Goal: Task Accomplishment & Management: Use online tool/utility

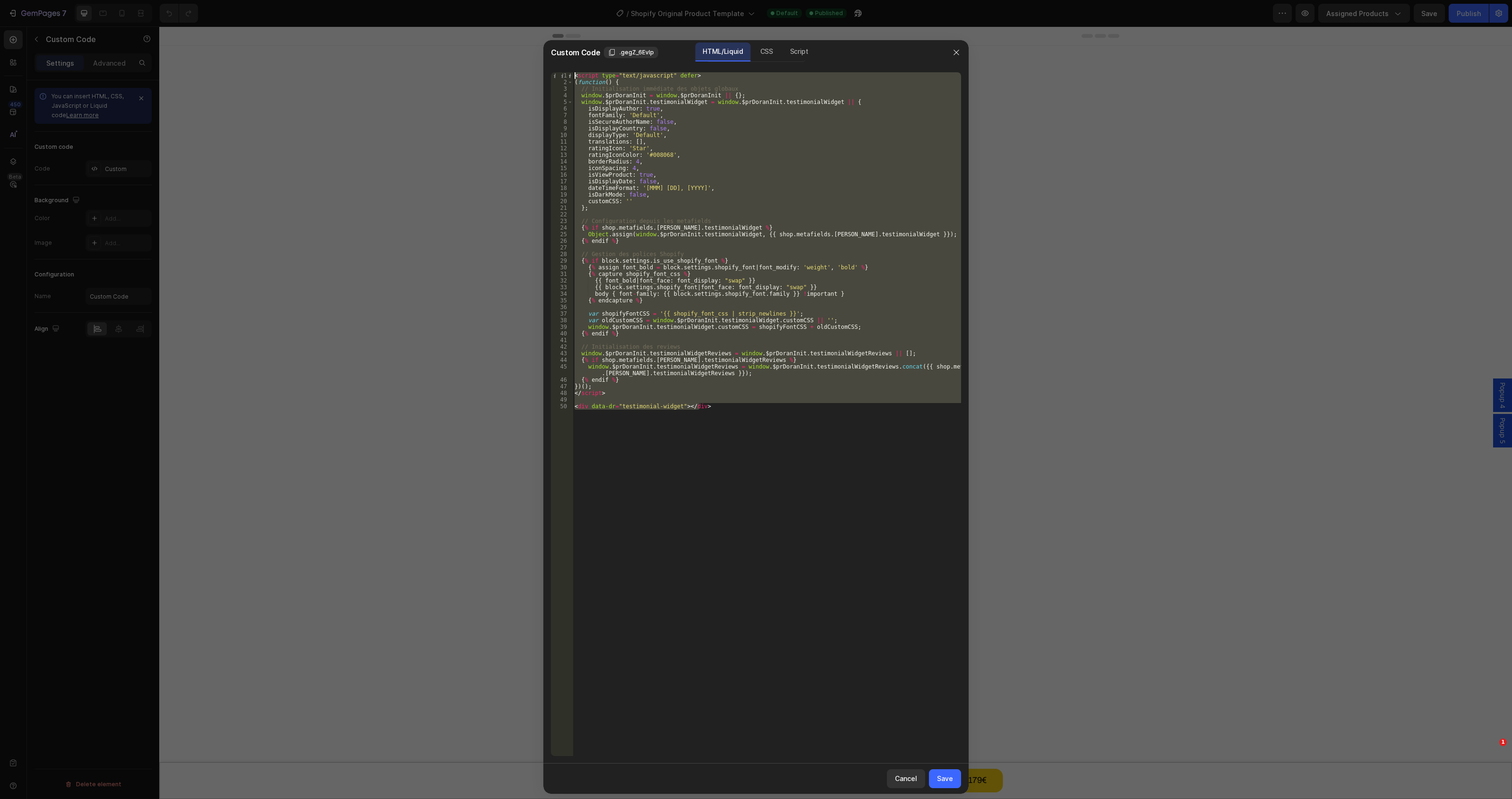
click at [964, 55] on div at bounding box center [956, 52] width 25 height 25
click at [959, 55] on button "button" at bounding box center [956, 52] width 15 height 15
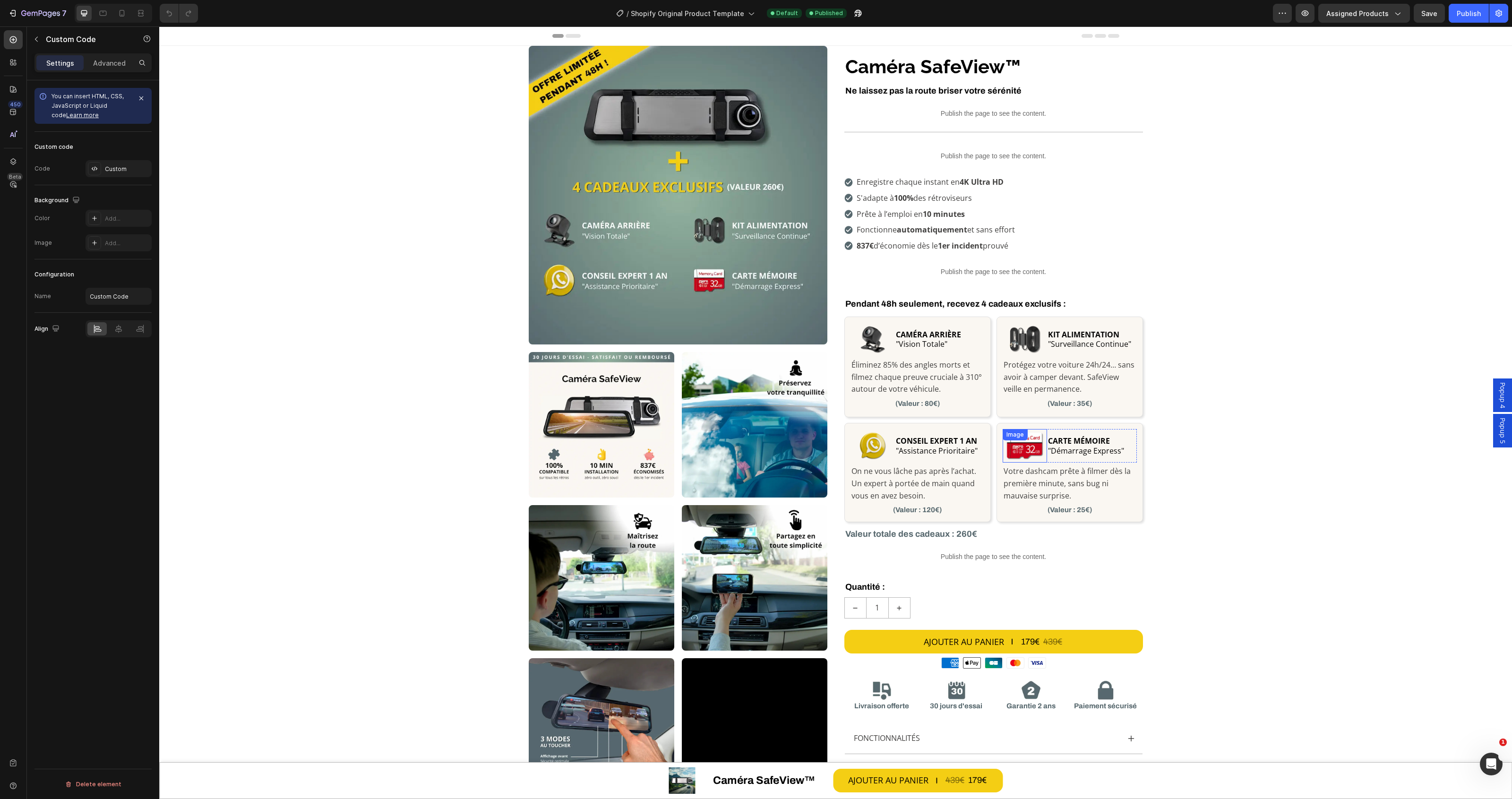
scroll to position [295, 0]
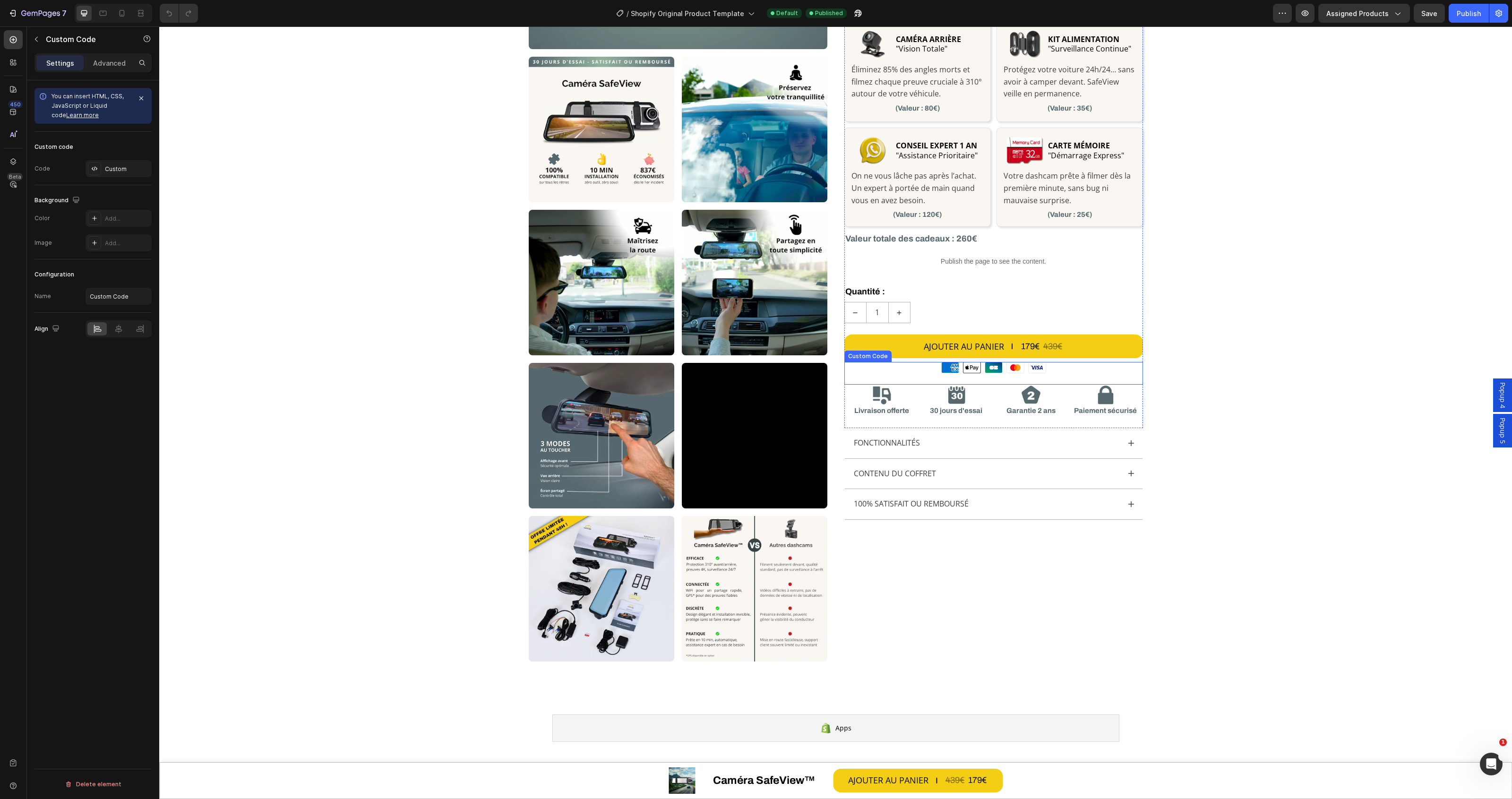
click at [1014, 367] on icon at bounding box center [1015, 368] width 3 height 5
click at [104, 170] on div "Custom" at bounding box center [118, 169] width 66 height 17
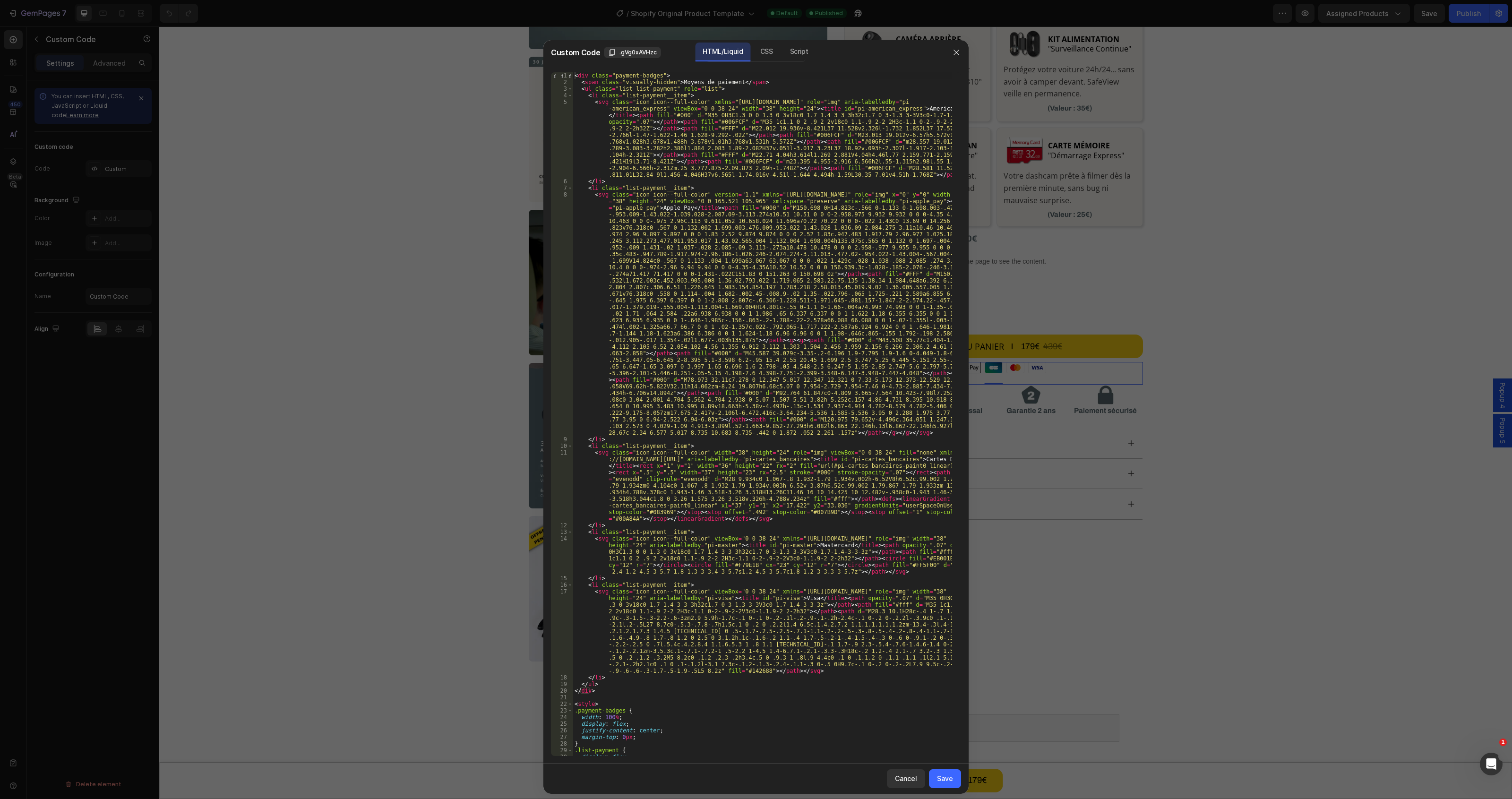
click at [794, 454] on div "< div class = "payment-badges" > < span class = "visually-hidden" > Moyens de p…" at bounding box center [762, 421] width 379 height 697
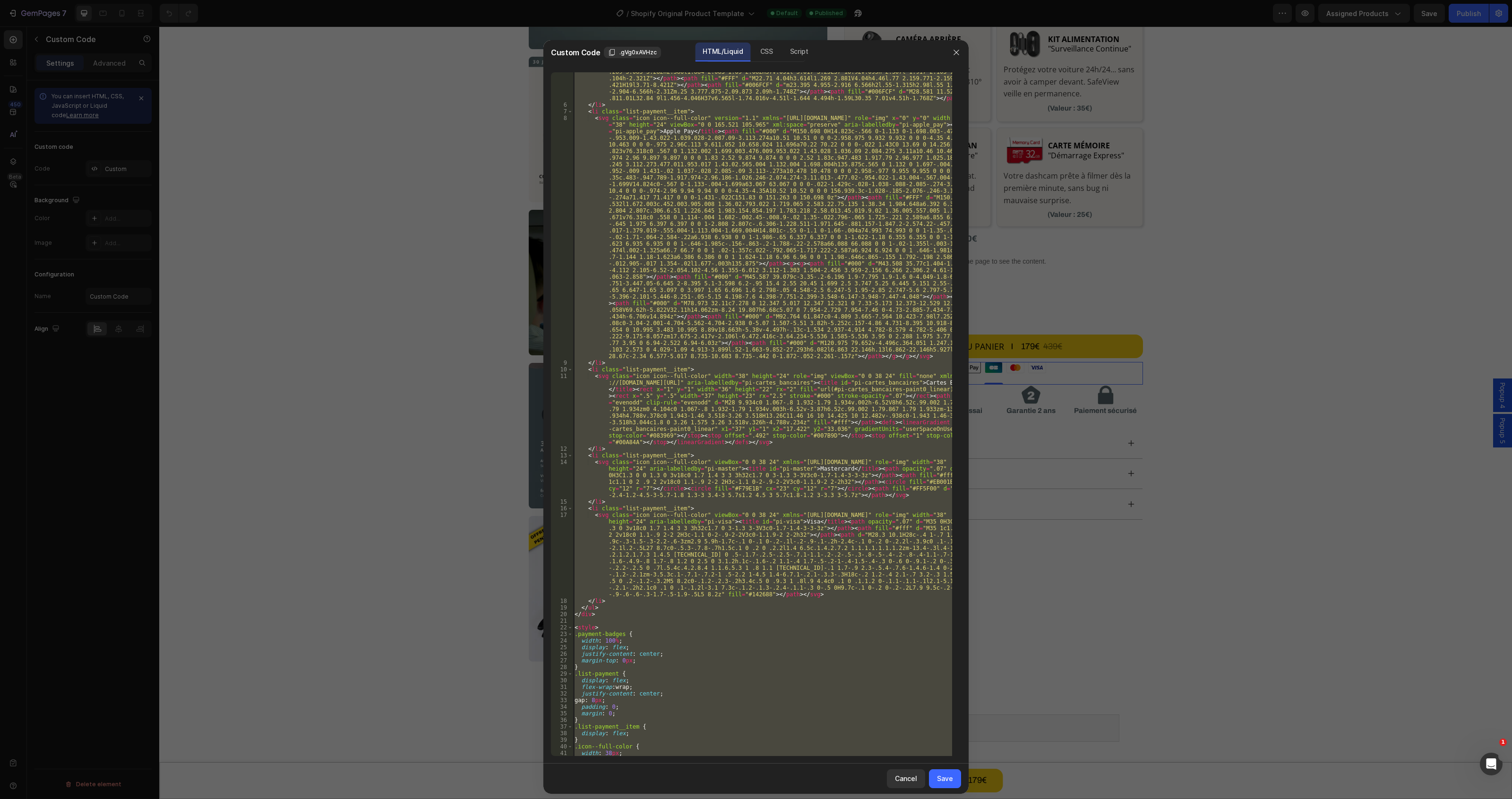
scroll to position [0, 0]
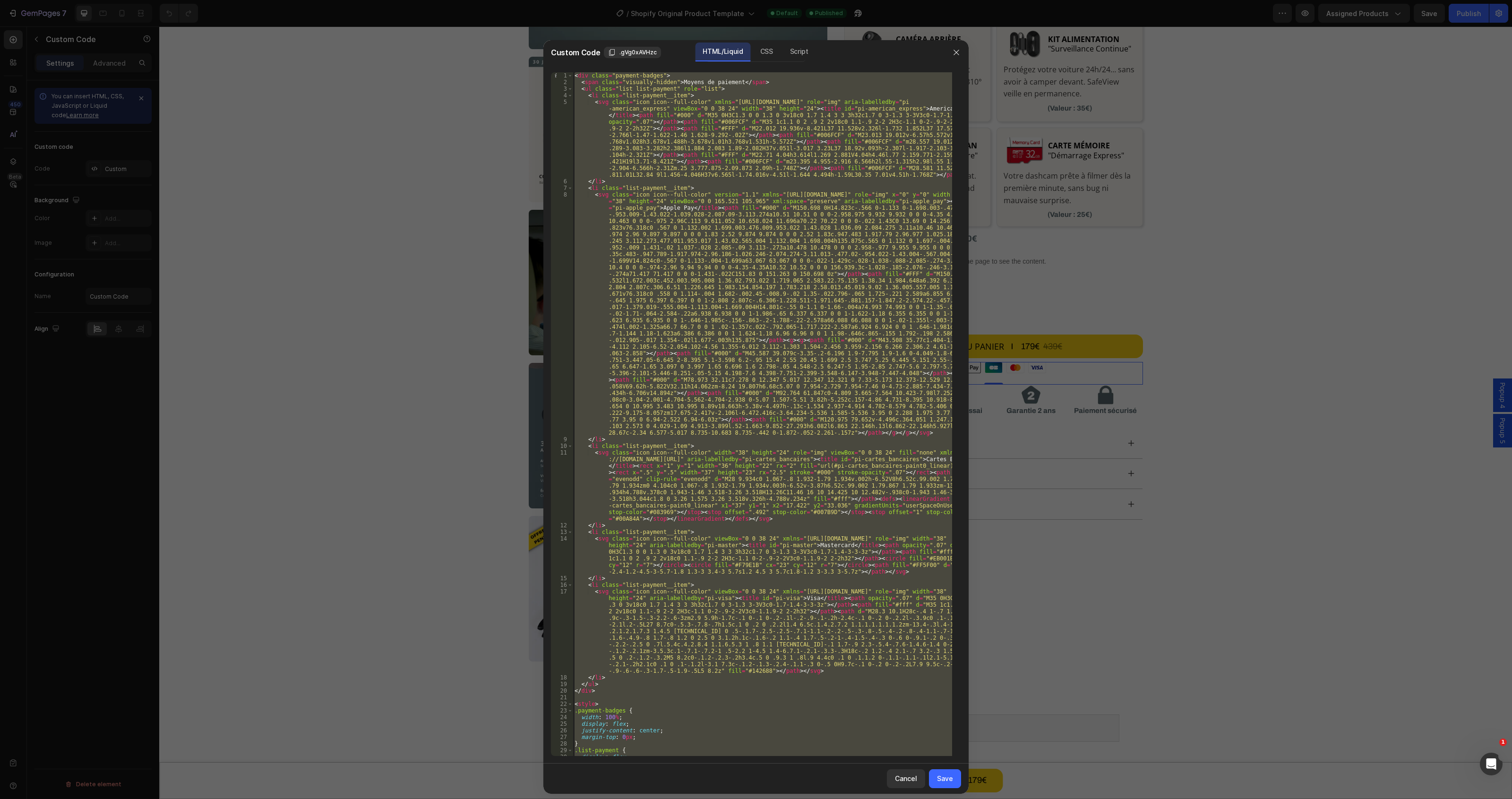
click at [781, 117] on div "< div class = "payment-badges" > < span class = "visually-hidden" > Moyens de p…" at bounding box center [762, 414] width 379 height 684
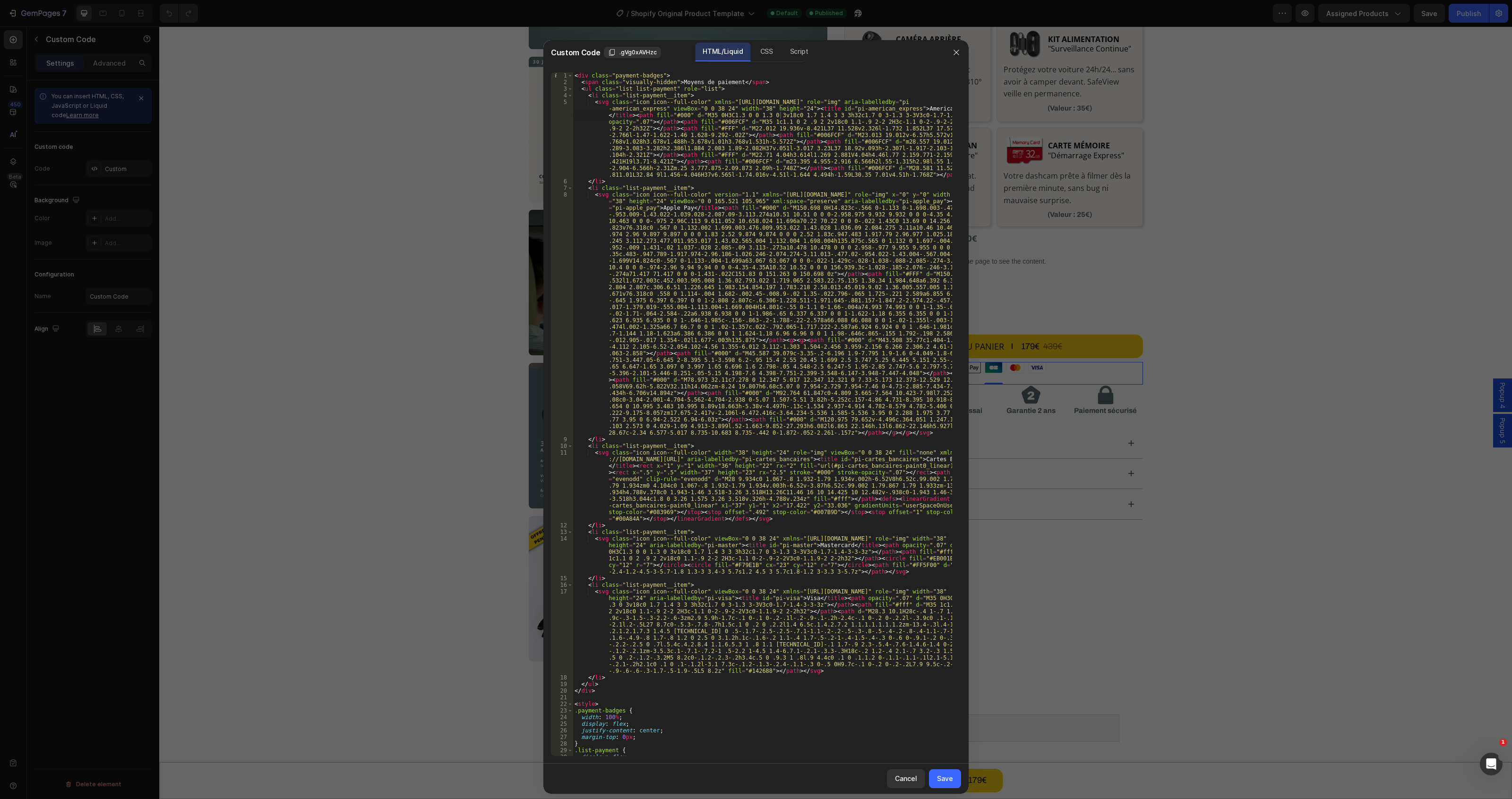
click at [718, 76] on div "< div class = "payment-badges" > < span class = "visually-hidden" > Moyens de p…" at bounding box center [762, 421] width 379 height 697
type textarea "<div class="payment-badges">"
click at [692, 136] on div "< div class = "payment-badges" > < span class = "visually-hidden" > Moyens de p…" at bounding box center [762, 421] width 379 height 697
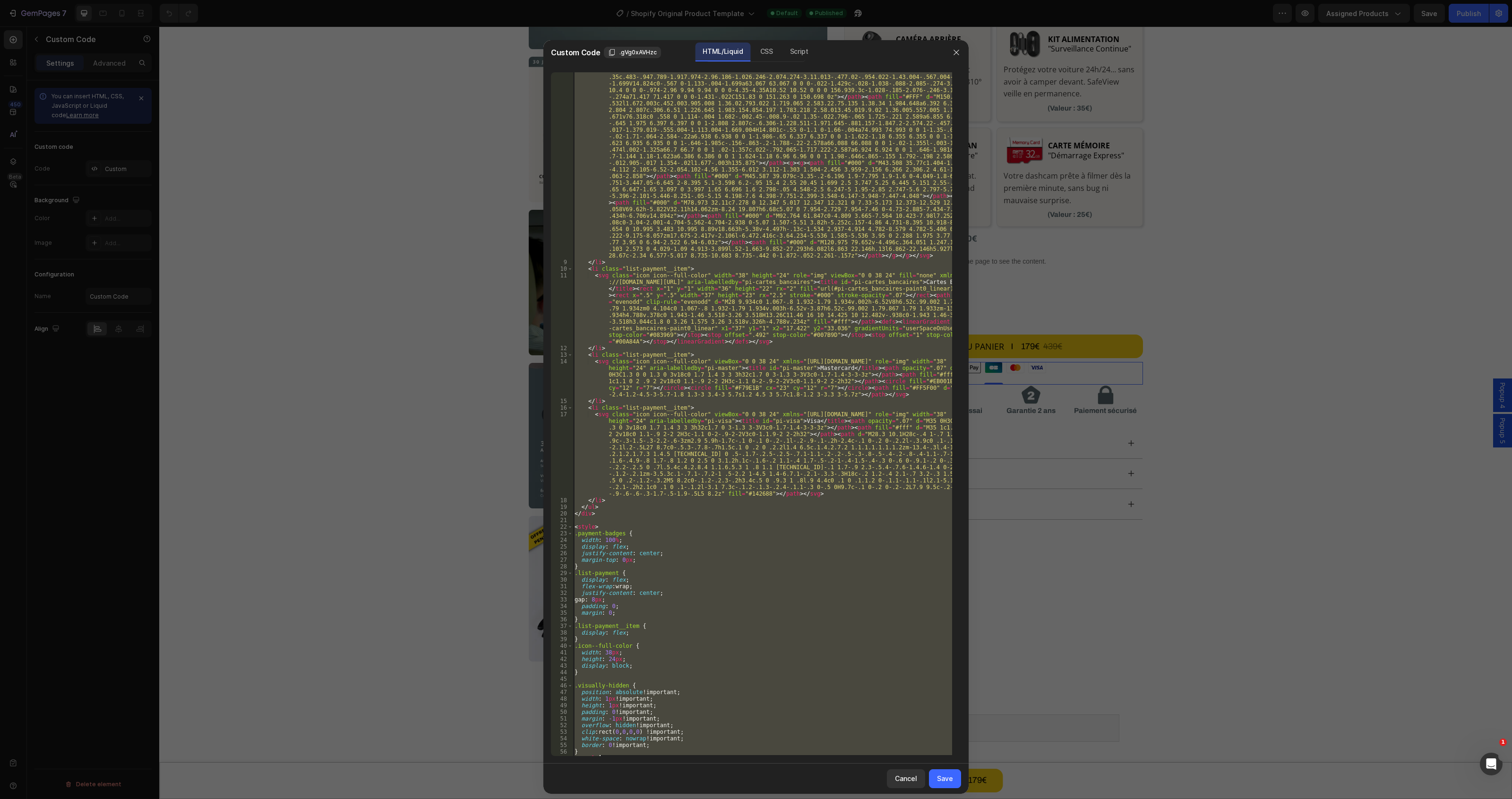
scroll to position [182, 0]
paste textarea
type textarea "</style>"
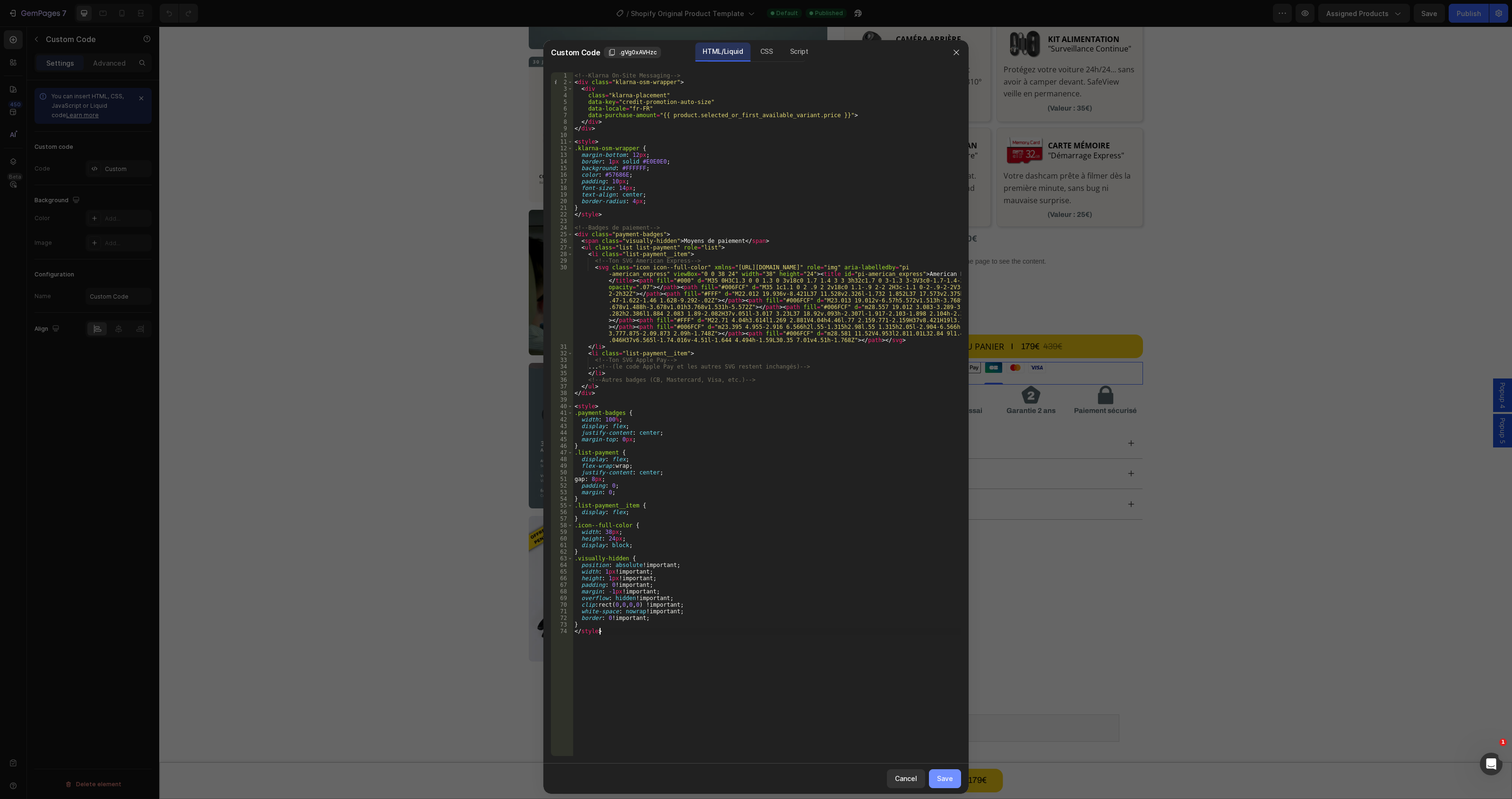
click at [946, 777] on div "Save" at bounding box center [944, 778] width 16 height 10
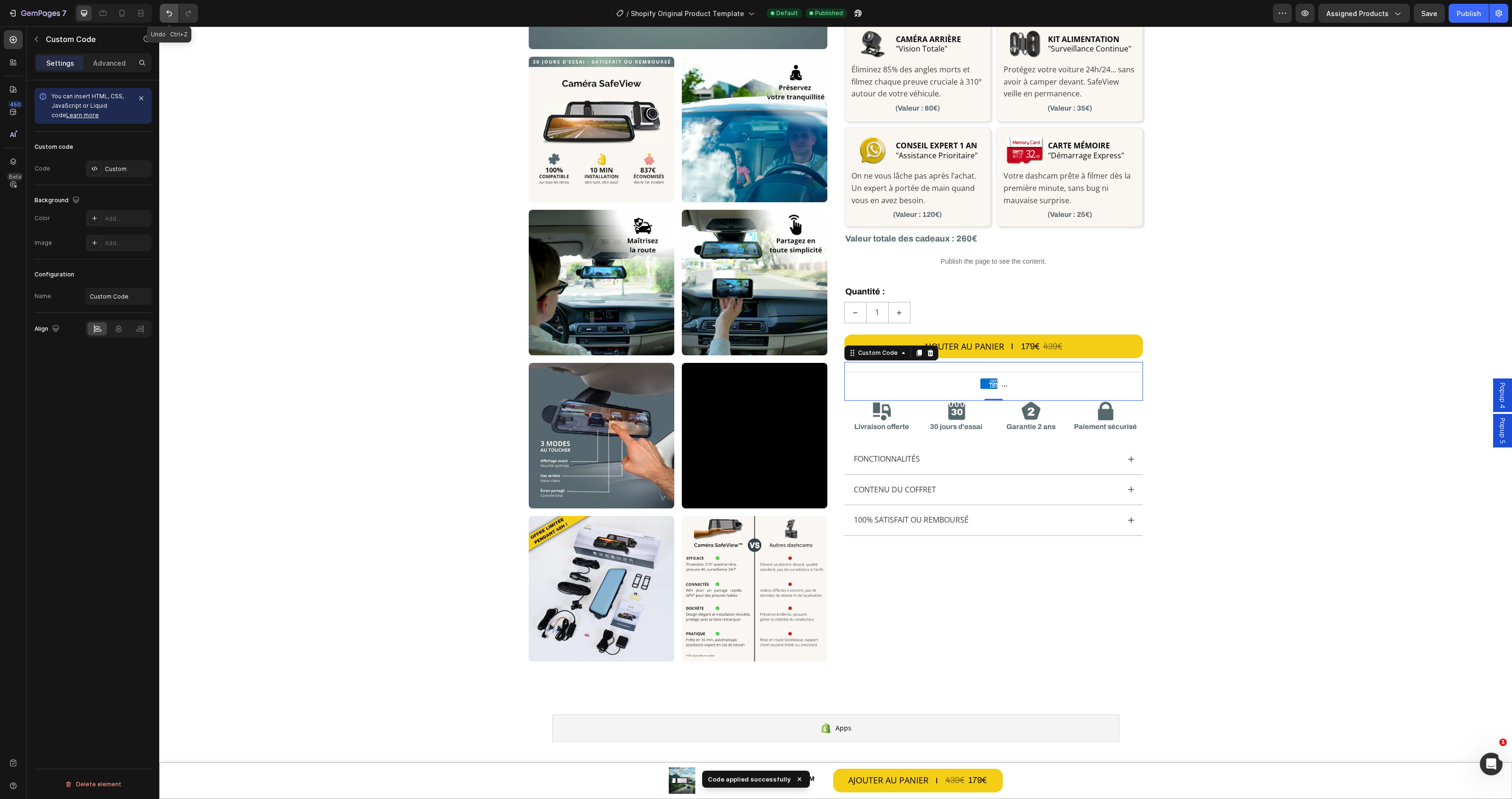
click at [163, 8] on button "Undo/Redo" at bounding box center [169, 13] width 19 height 19
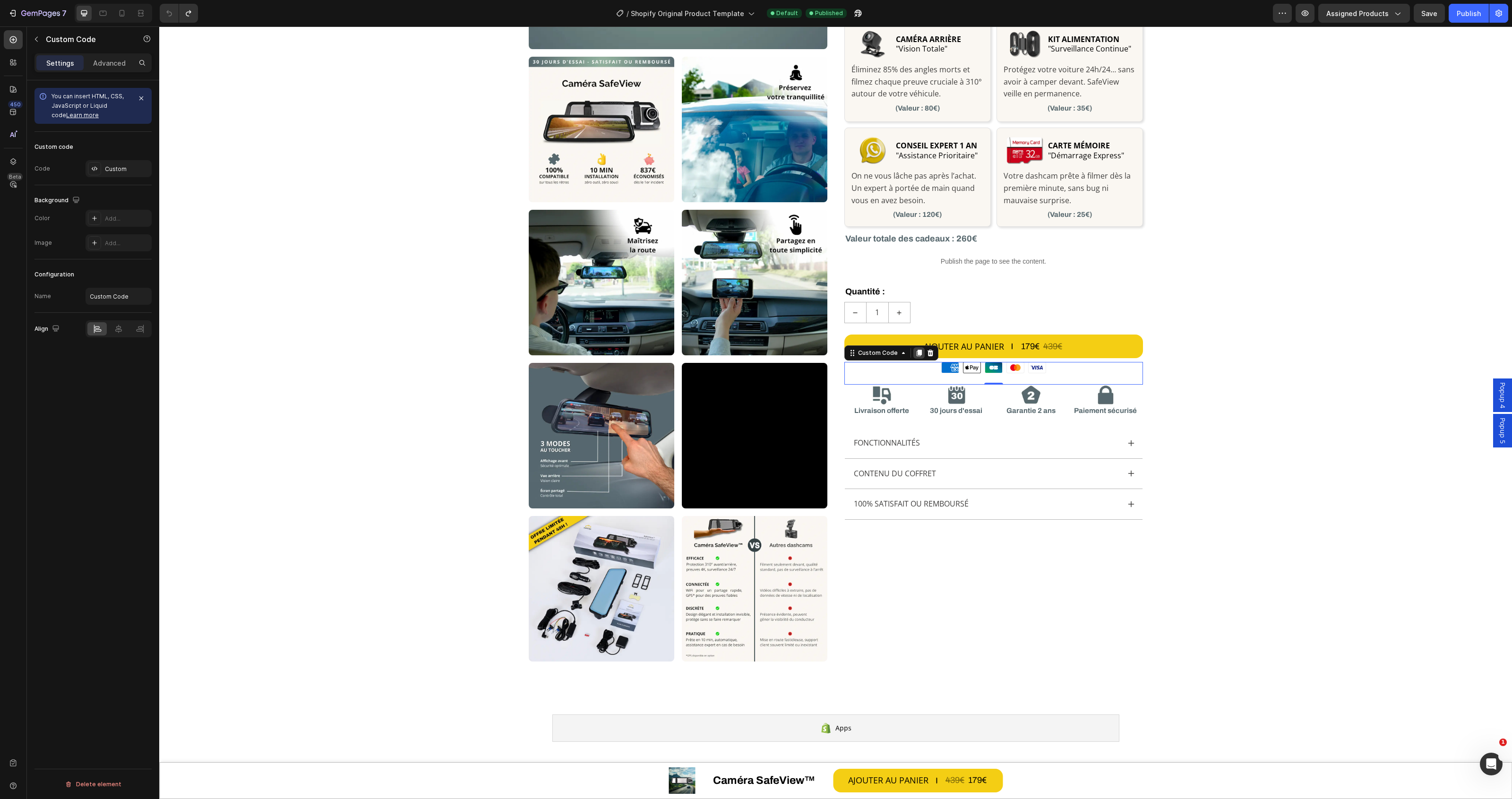
click at [916, 355] on icon at bounding box center [919, 353] width 5 height 7
click at [989, 370] on icon at bounding box center [993, 368] width 8 height 4
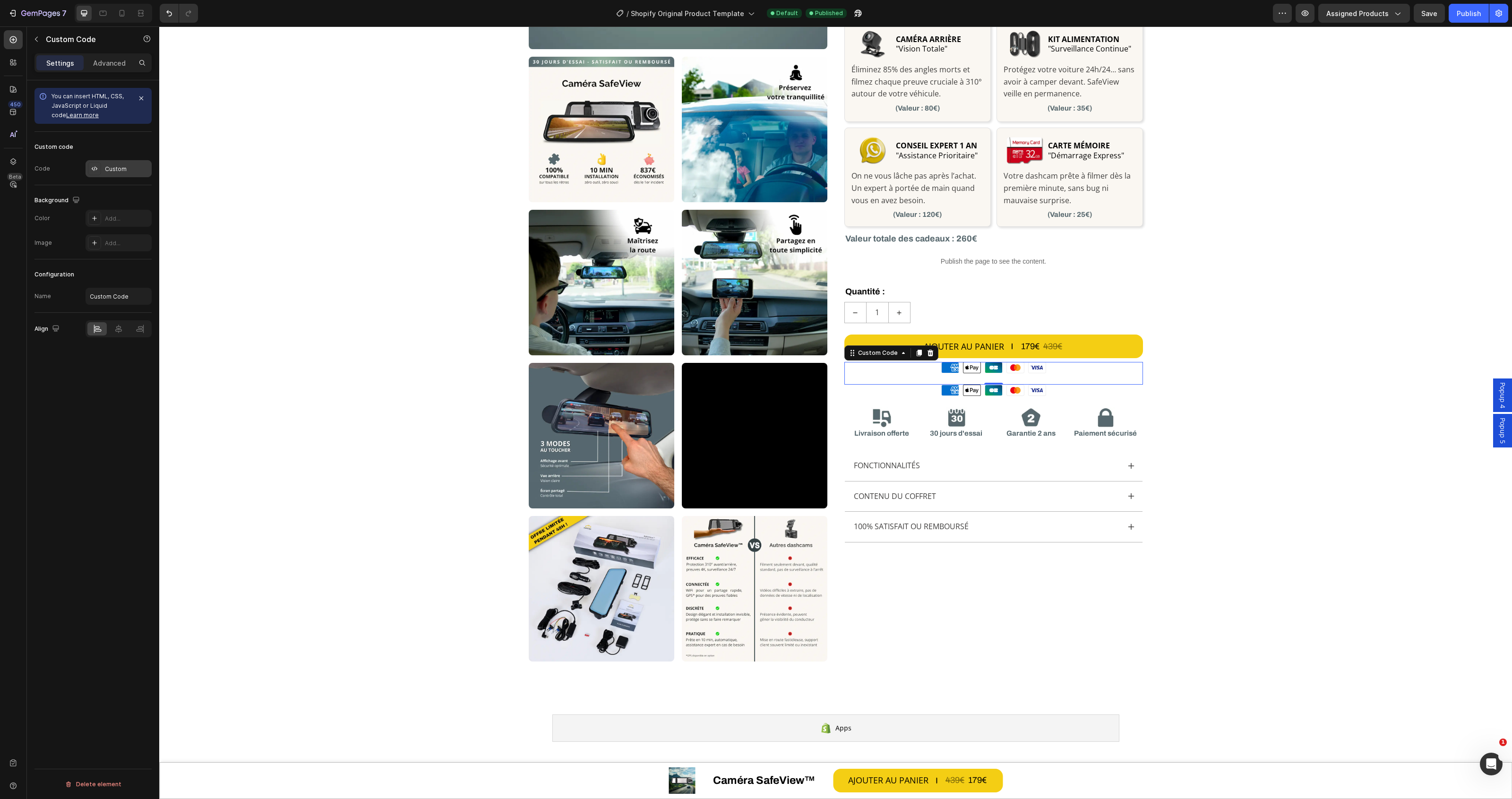
click at [117, 161] on div "Custom" at bounding box center [118, 169] width 66 height 17
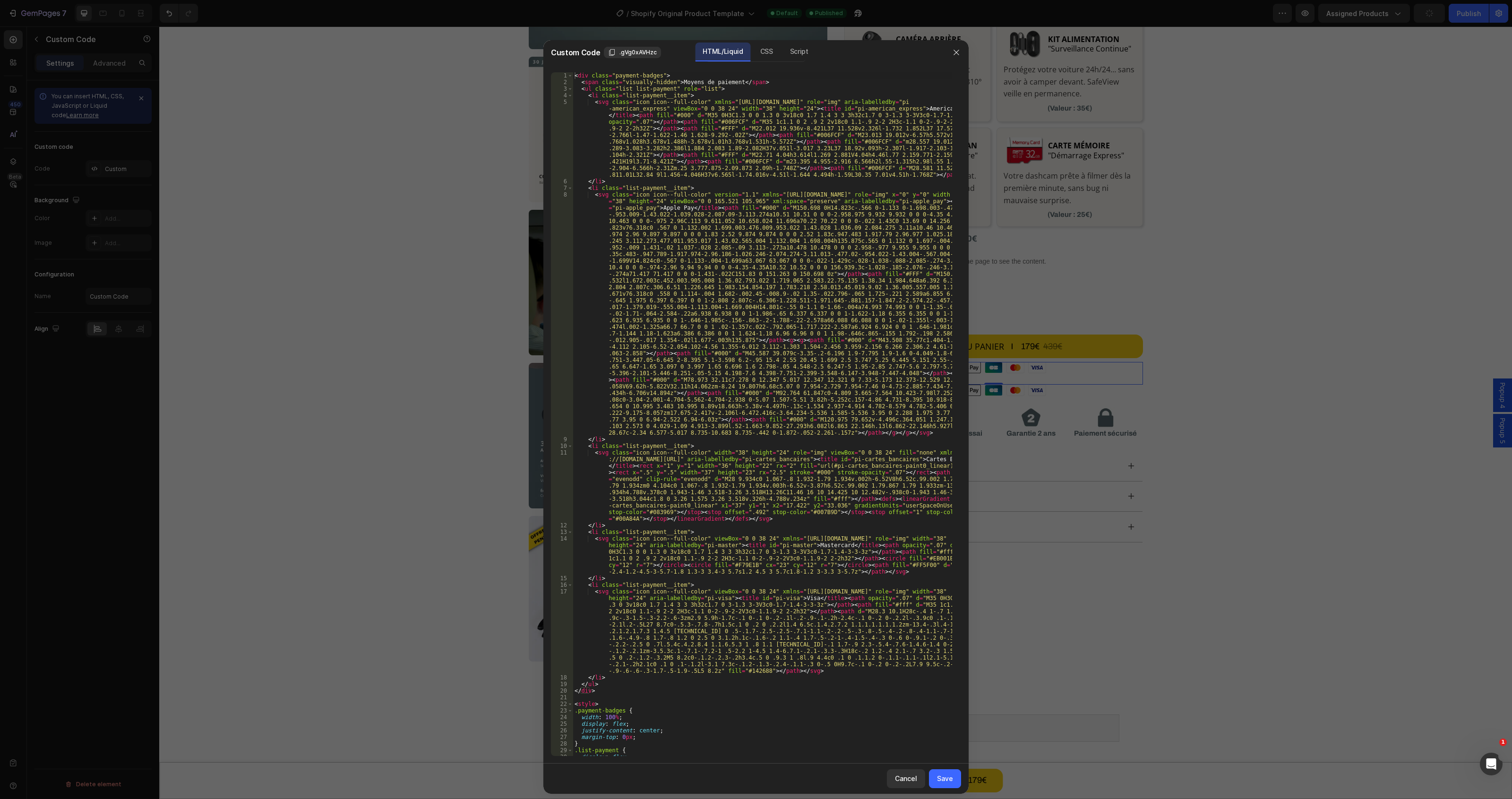
click at [735, 232] on div "< div class = "payment-badges" > < span class = "visually-hidden" > Moyens de p…" at bounding box center [762, 421] width 379 height 697
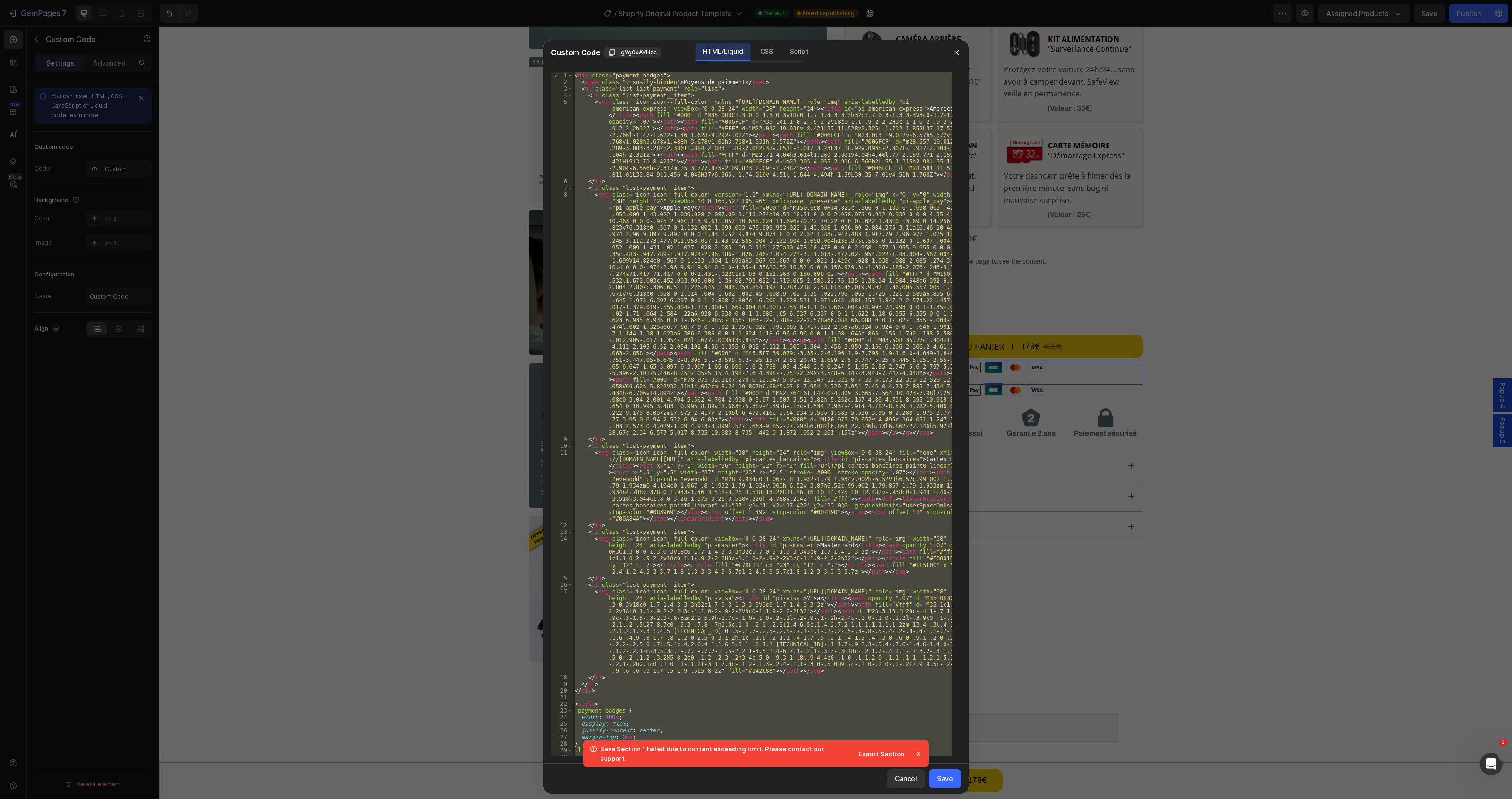
type textarea "} </style>"
paste textarea
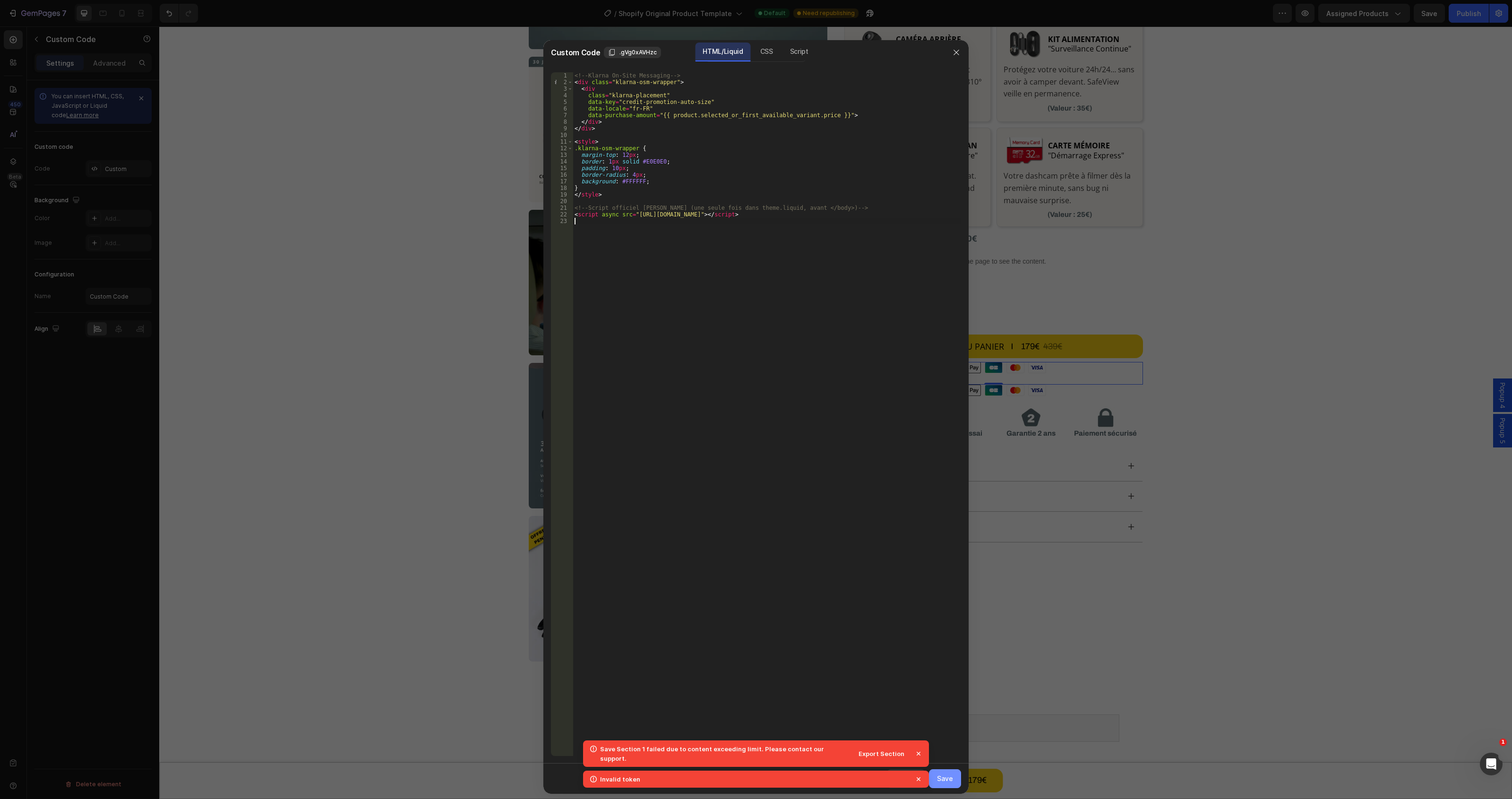
click at [948, 774] on div "Save" at bounding box center [944, 778] width 16 height 10
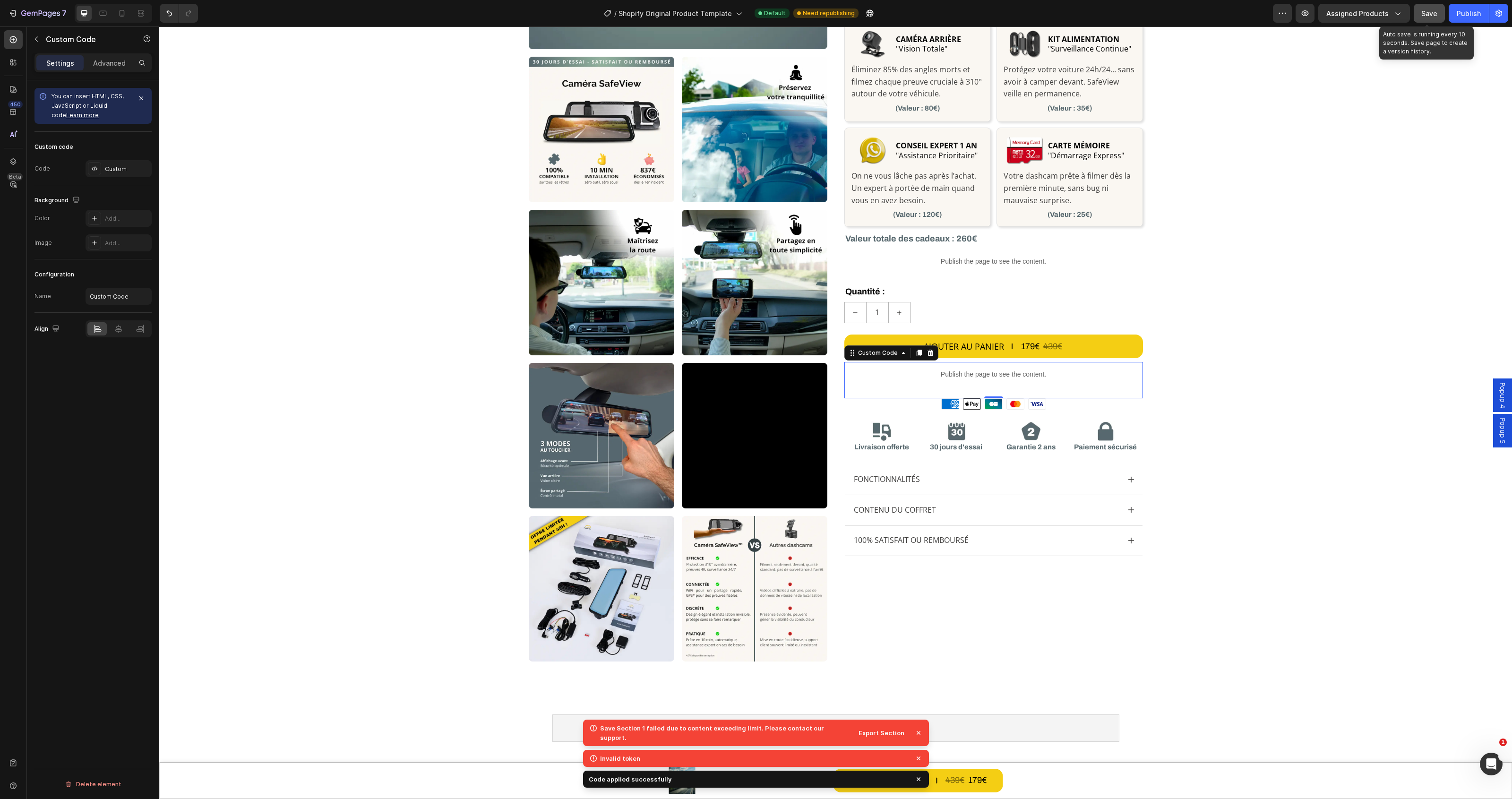
click at [1434, 9] on span "Save" at bounding box center [1429, 13] width 16 height 8
click at [1456, 8] on button "Publish" at bounding box center [1468, 13] width 40 height 19
click at [1106, 381] on div "Publish the page to see the content." at bounding box center [993, 374] width 298 height 25
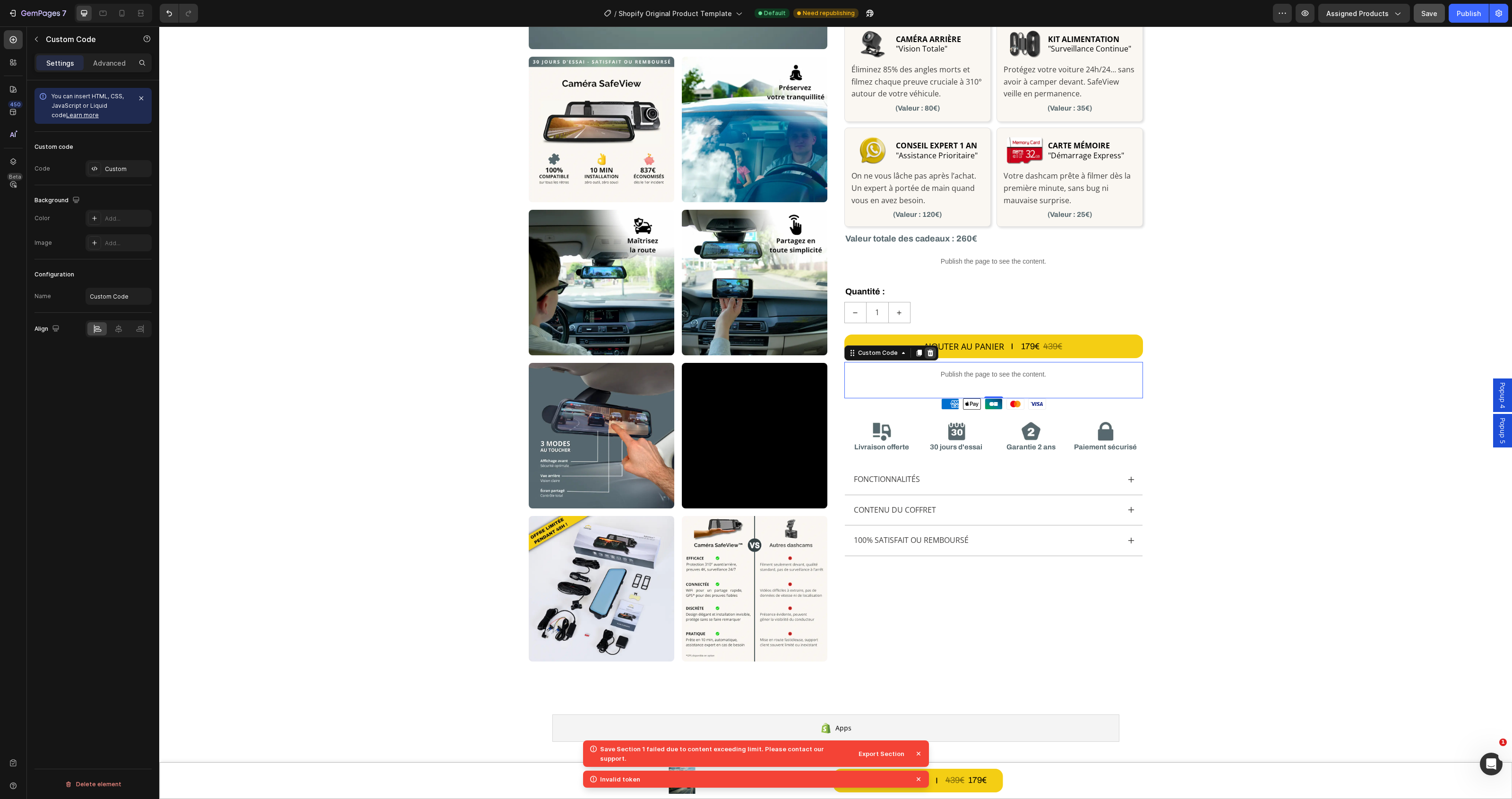
click at [927, 353] on icon at bounding box center [929, 353] width 6 height 7
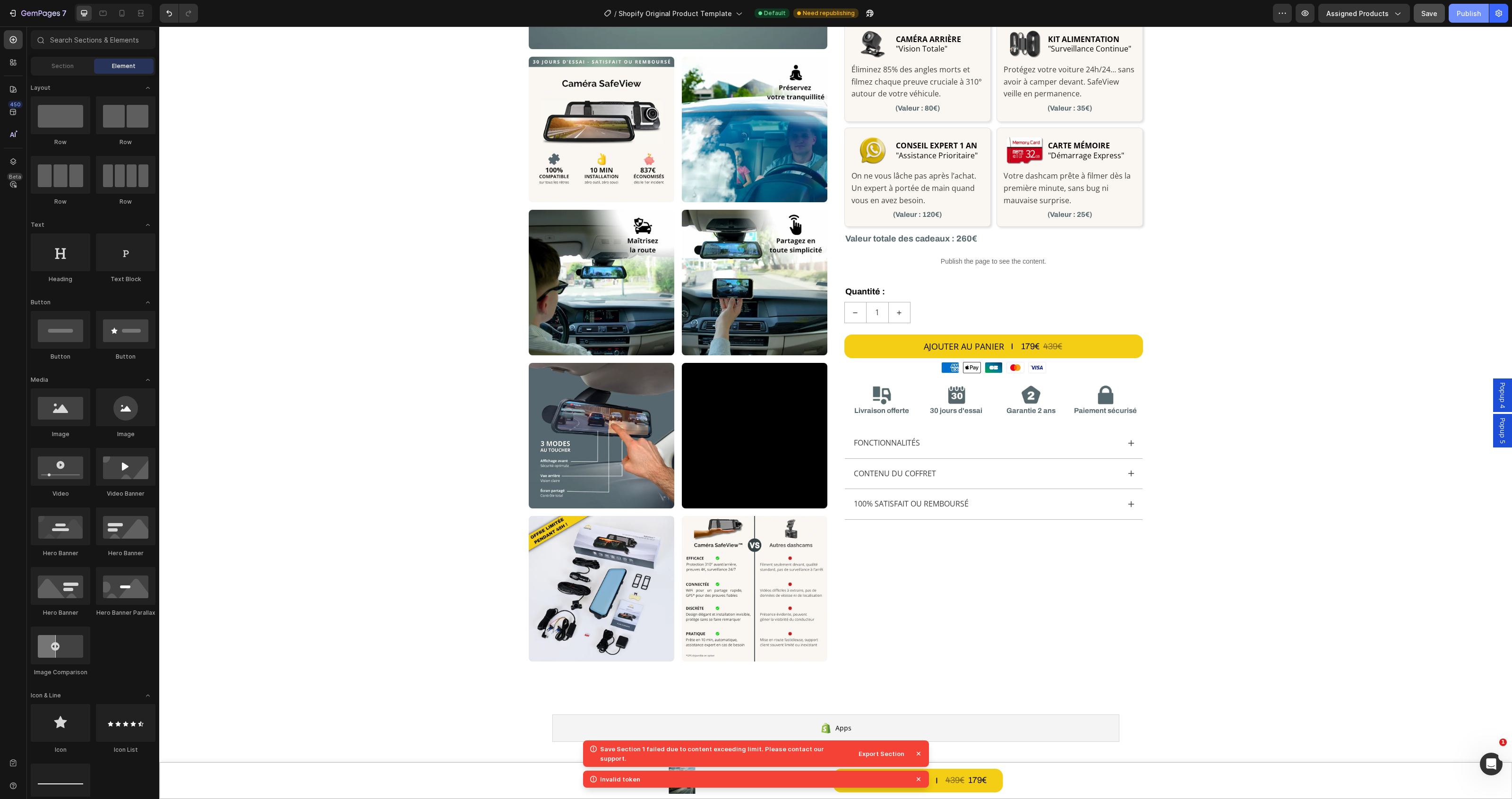
click at [1463, 5] on button "Publish" at bounding box center [1468, 13] width 40 height 19
click at [27, 13] on icon "button" at bounding box center [40, 14] width 39 height 8
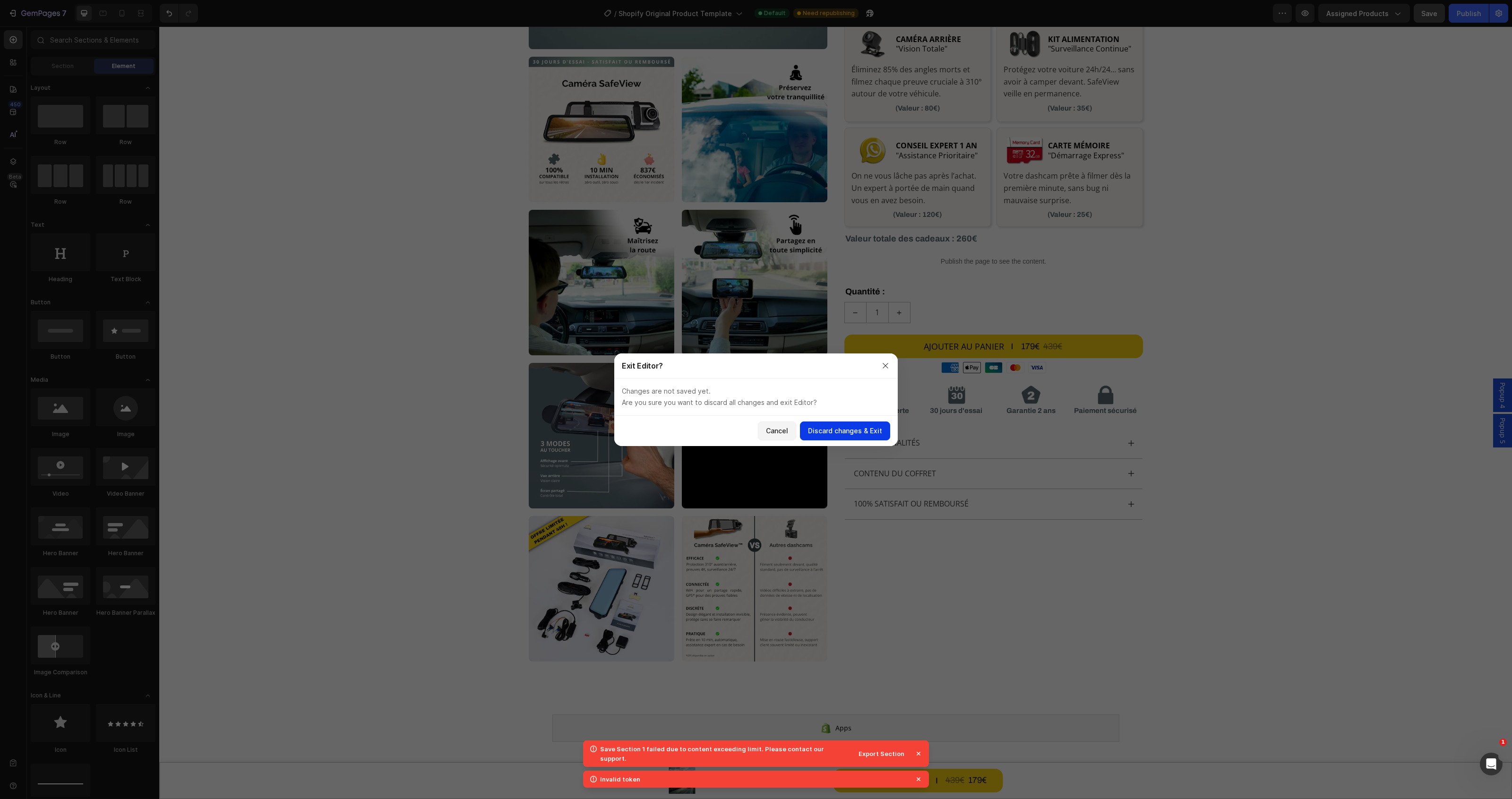
click at [846, 431] on div "Discard changes & Exit" at bounding box center [845, 431] width 74 height 10
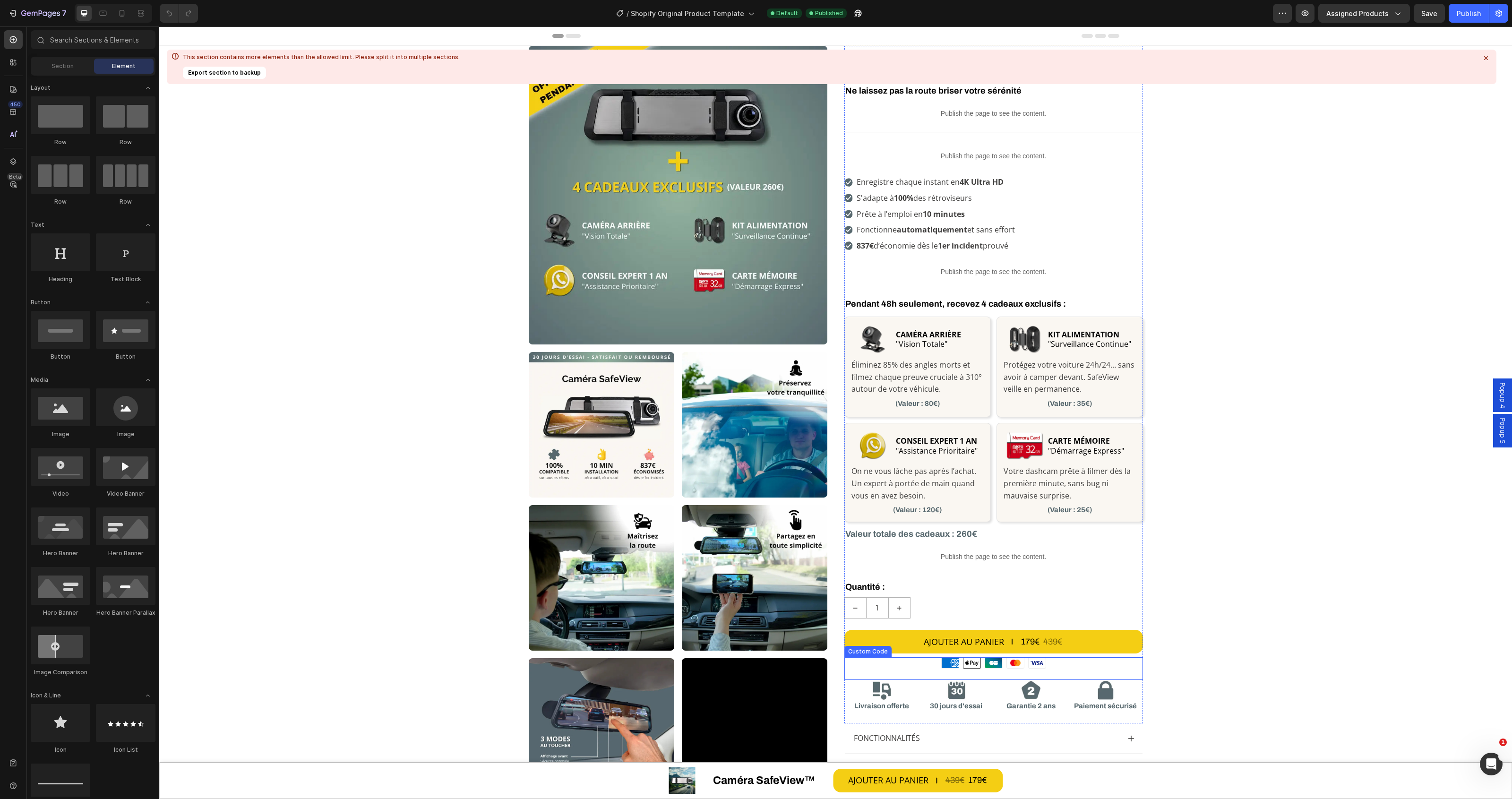
click at [1007, 666] on icon at bounding box center [1016, 663] width 17 height 10
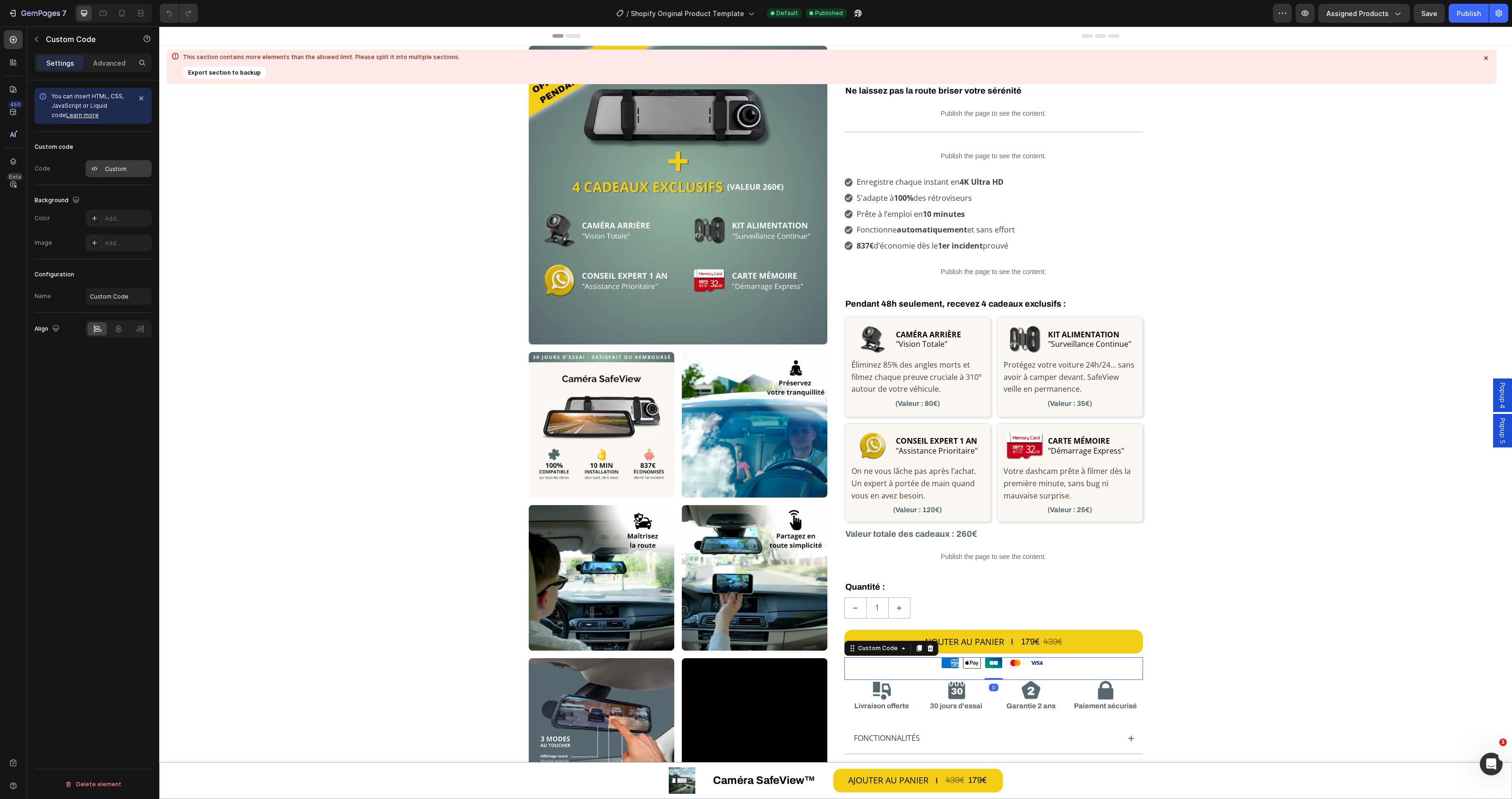
click at [109, 165] on div "Custom" at bounding box center [127, 169] width 44 height 8
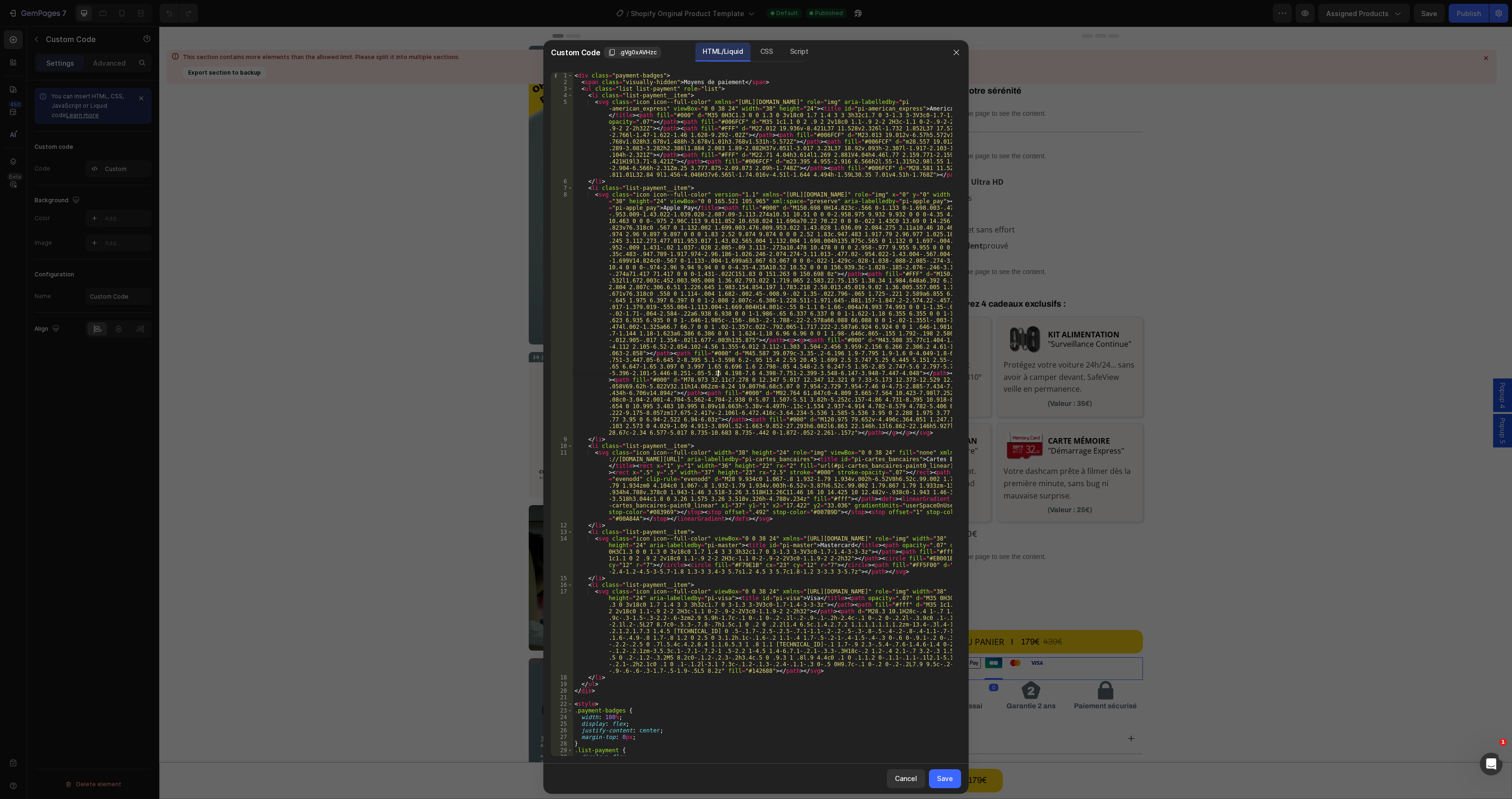
click at [718, 376] on div "< div class = "payment-badges" > < span class = "visually-hidden" > Moyens de p…" at bounding box center [762, 421] width 379 height 697
type textarea "} </style>"
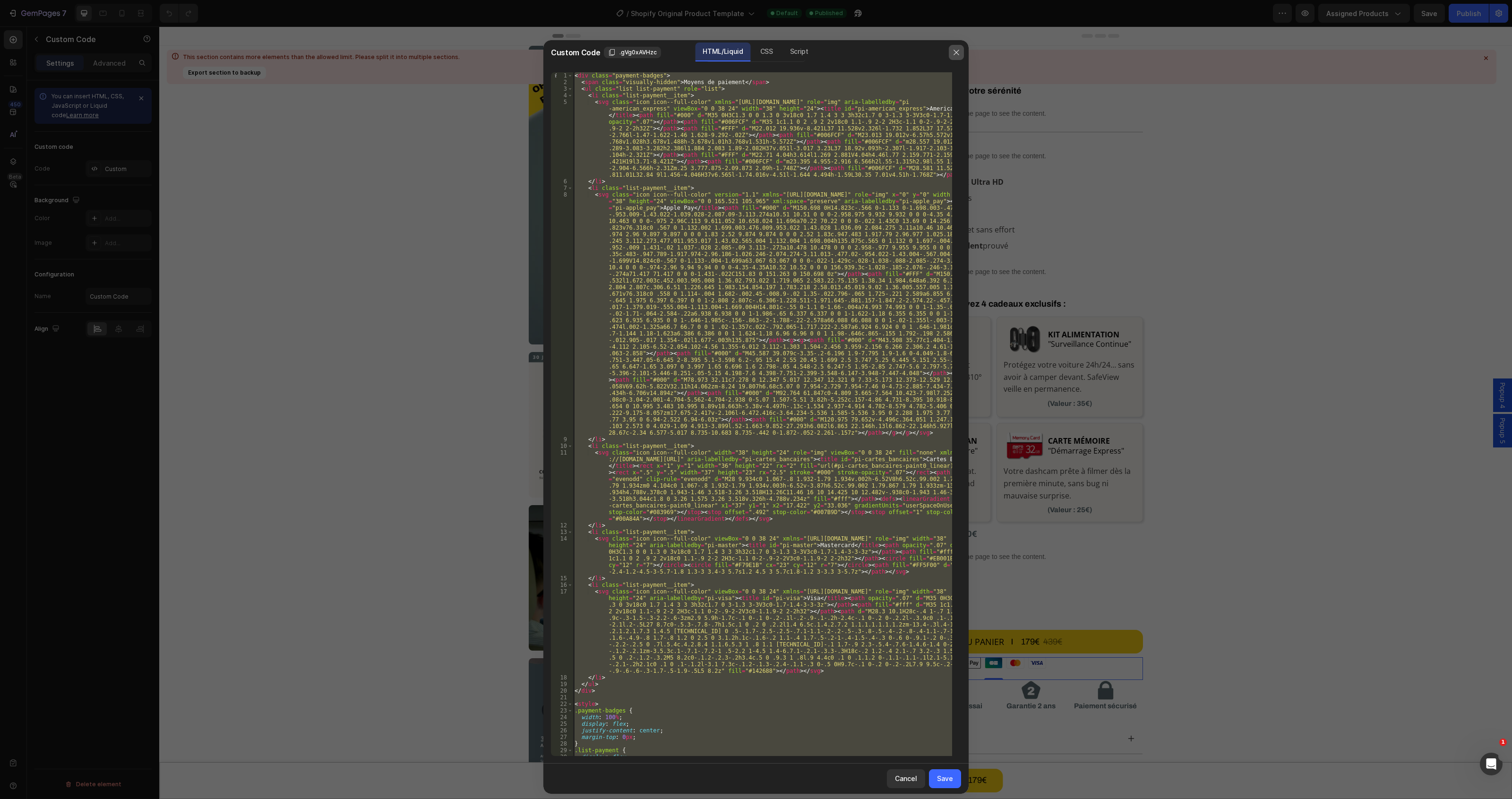
click at [961, 54] on button "button" at bounding box center [956, 52] width 15 height 15
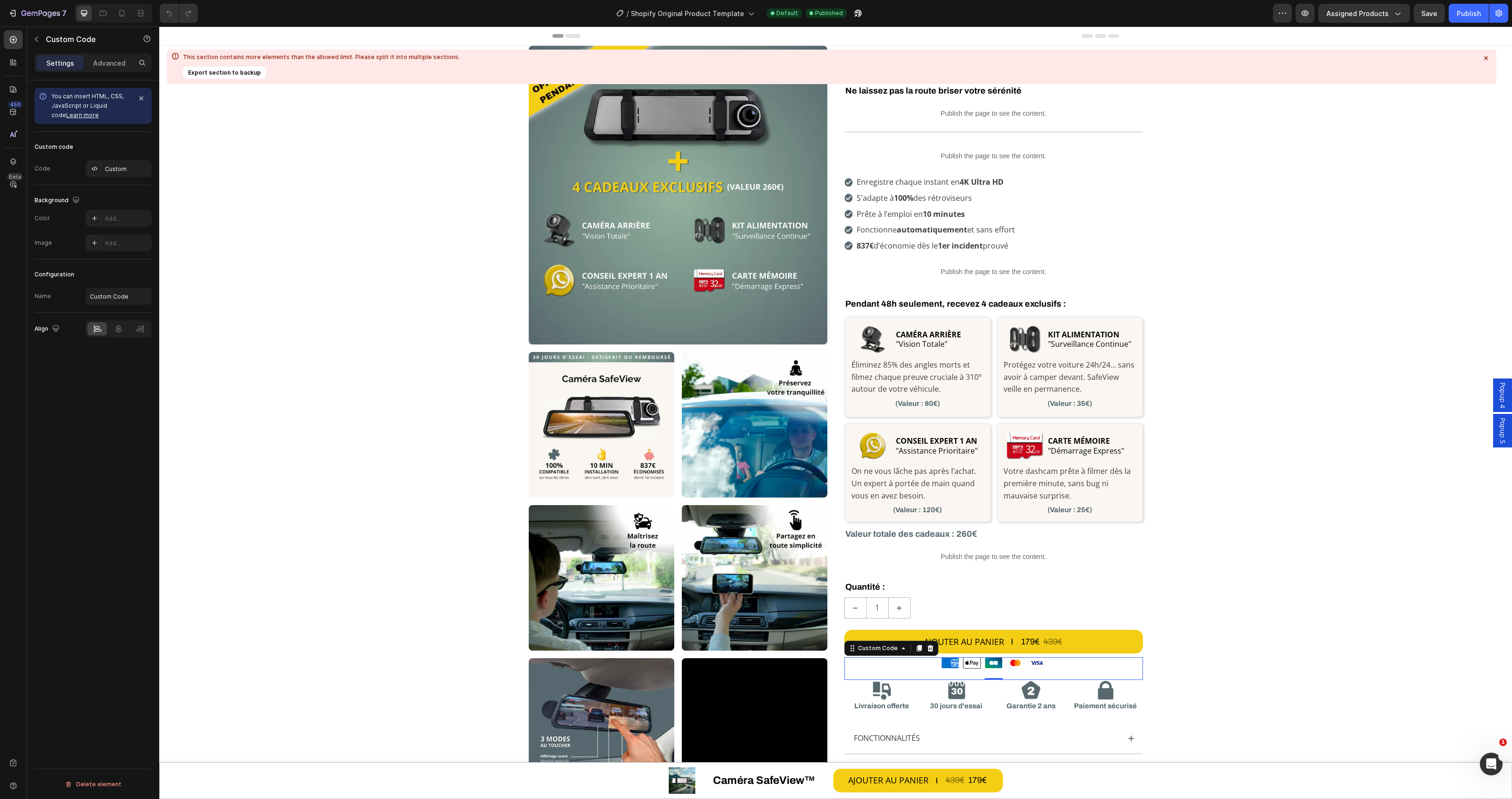
click at [1010, 667] on icon at bounding box center [1016, 663] width 17 height 10
click at [124, 165] on div "Custom" at bounding box center [127, 169] width 44 height 8
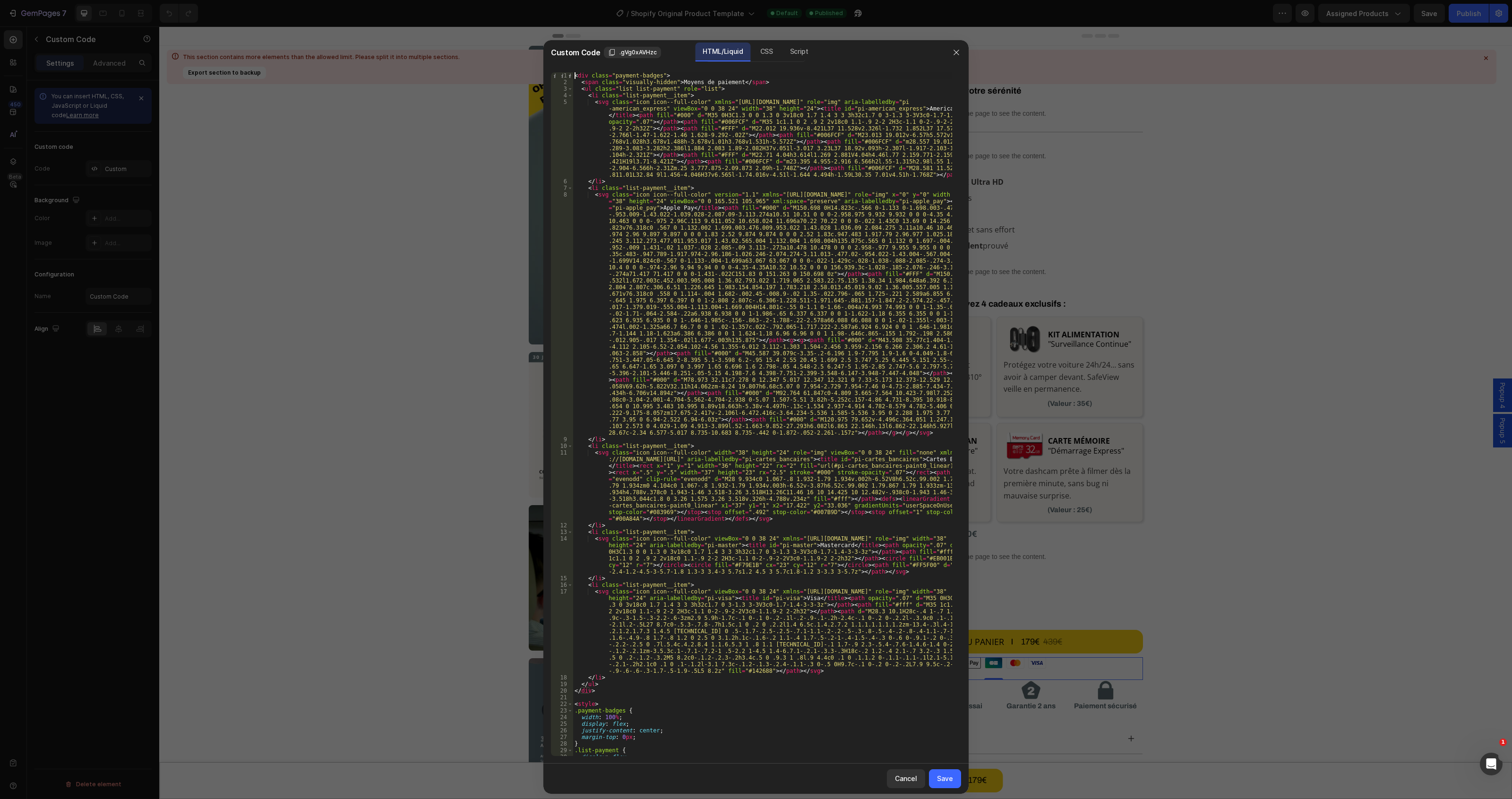
click at [578, 73] on div "< div class = "payment-badges" > < span class = "visually-hidden" > Moyens de p…" at bounding box center [762, 421] width 379 height 697
type textarea "<div class="payment-badges">"
paste textarea
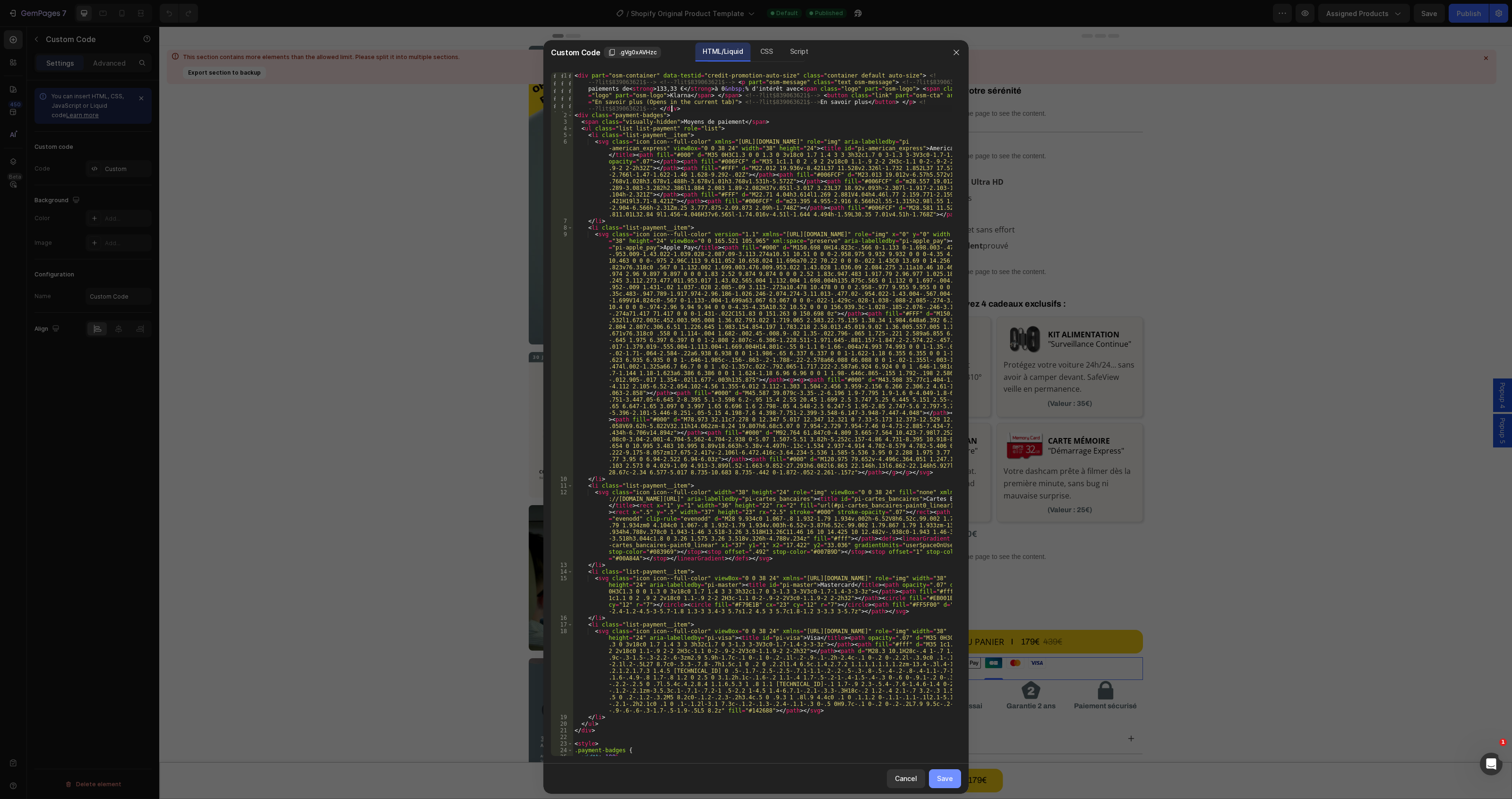
click at [950, 777] on div "Save" at bounding box center [944, 778] width 16 height 10
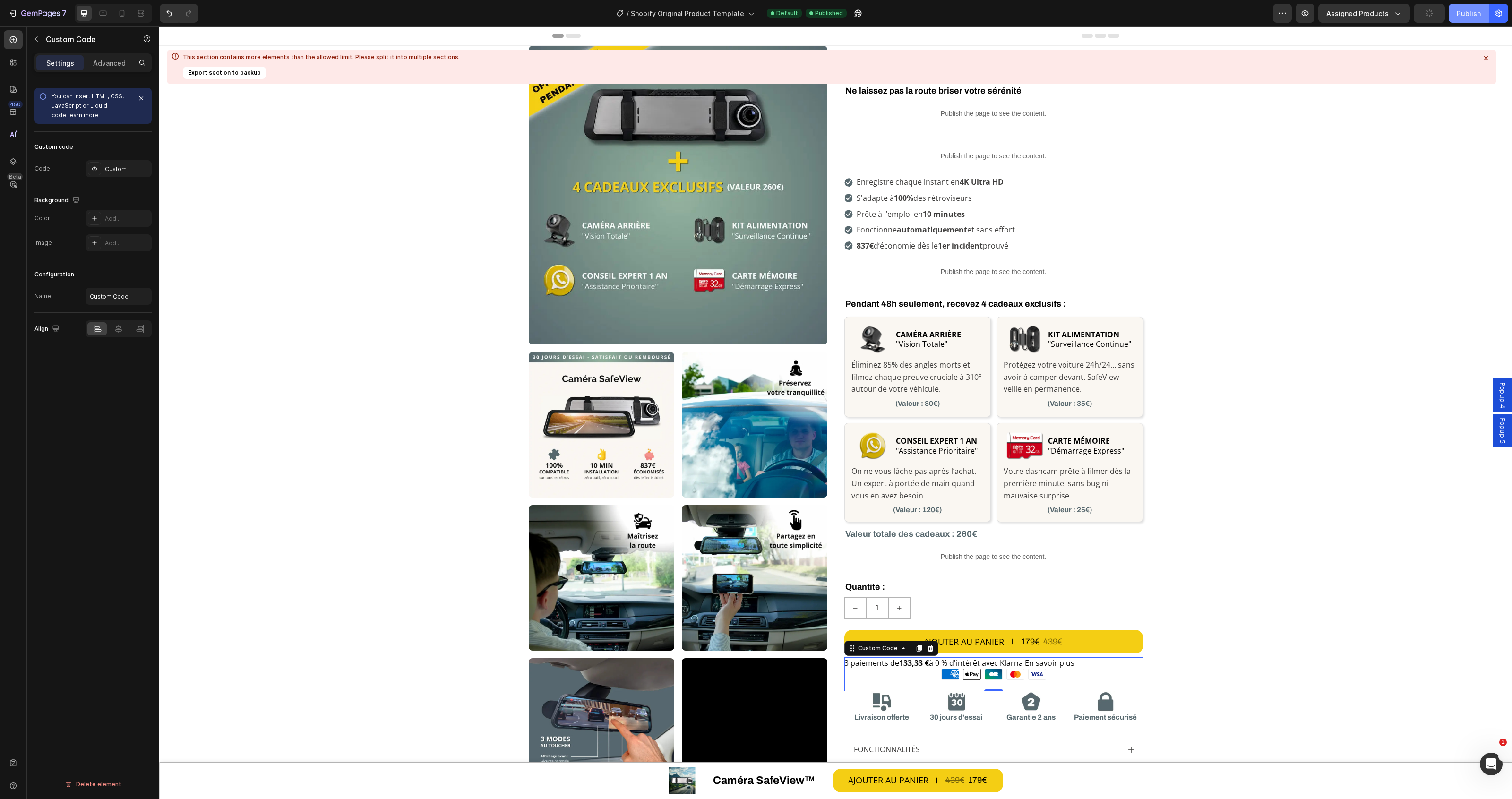
click at [1464, 16] on div "Publish" at bounding box center [1468, 13] width 24 height 10
click at [103, 167] on div "Custom" at bounding box center [118, 169] width 66 height 17
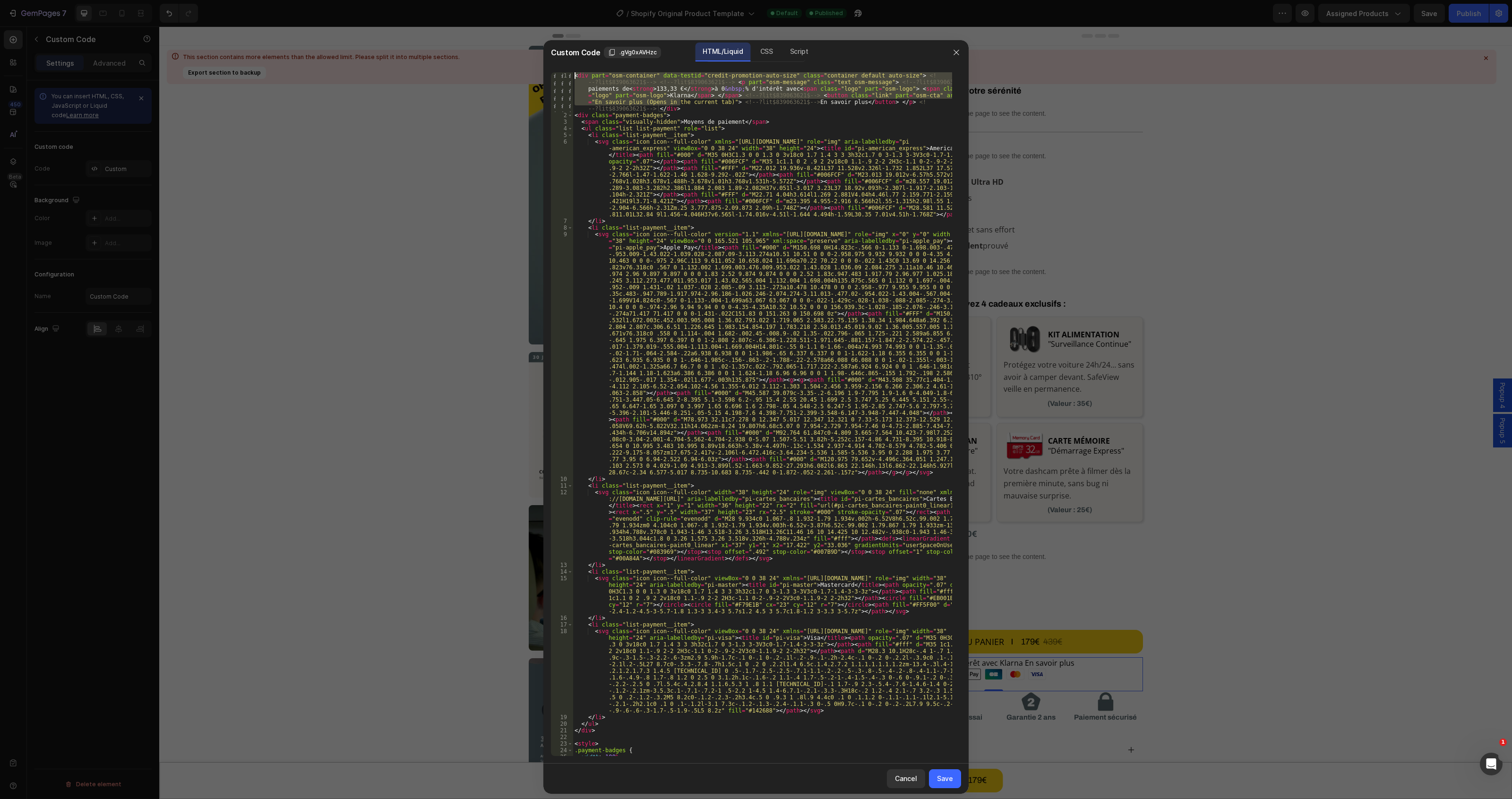
drag, startPoint x: 682, startPoint y: 105, endPoint x: 562, endPoint y: 65, distance: 126.5
click at [562, 65] on div "1 2 3 4 5 6 7 8 9 10 11 12 13 14 15 16 17 18 19 20 21 22 23 24 25 26 < div part…" at bounding box center [756, 414] width 425 height 699
paste textarea "</style> current tab)"> <!--?lit$839063621$-->En savoir plus </button> </p> <!-…"
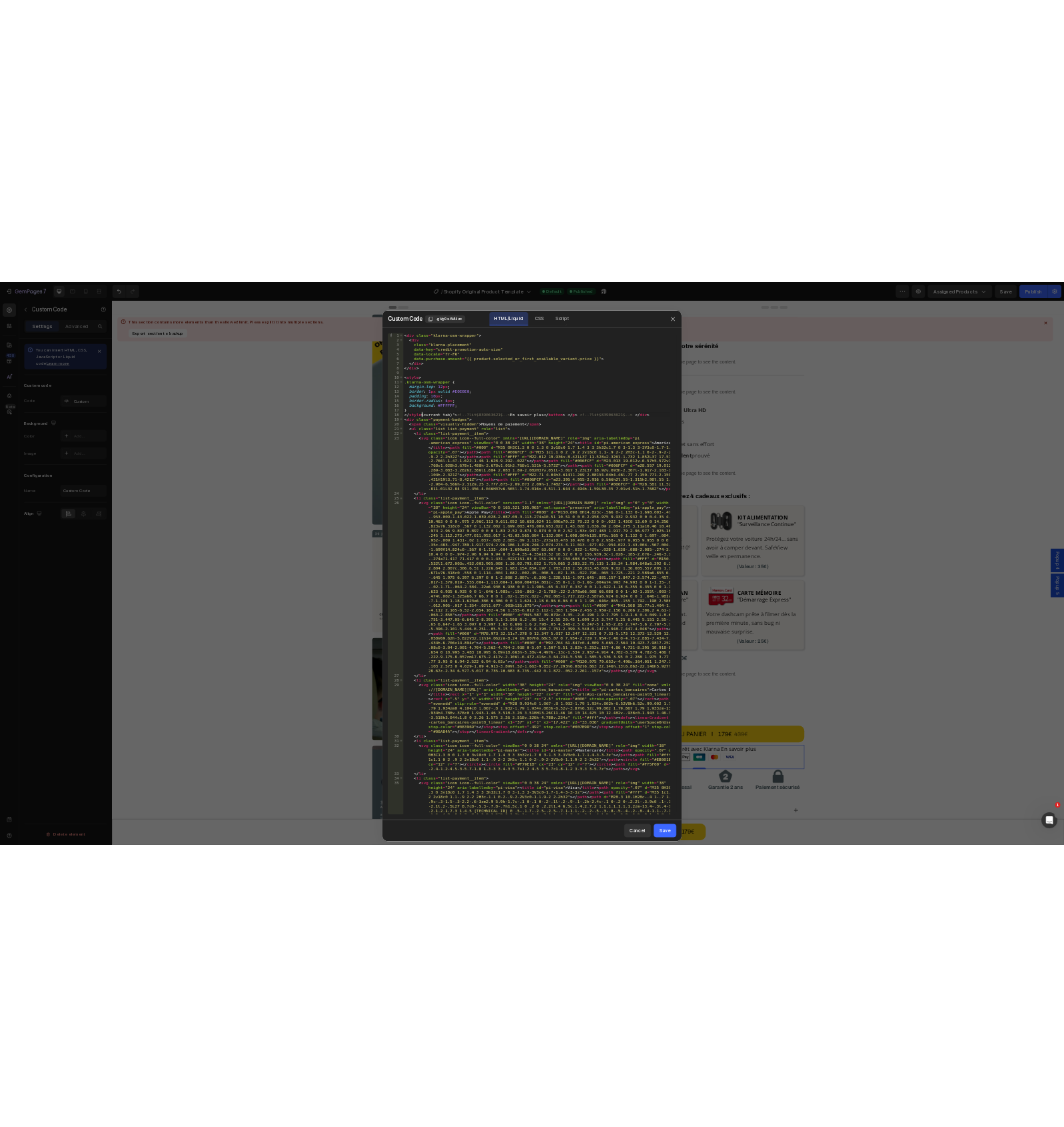
scroll to position [0, 1]
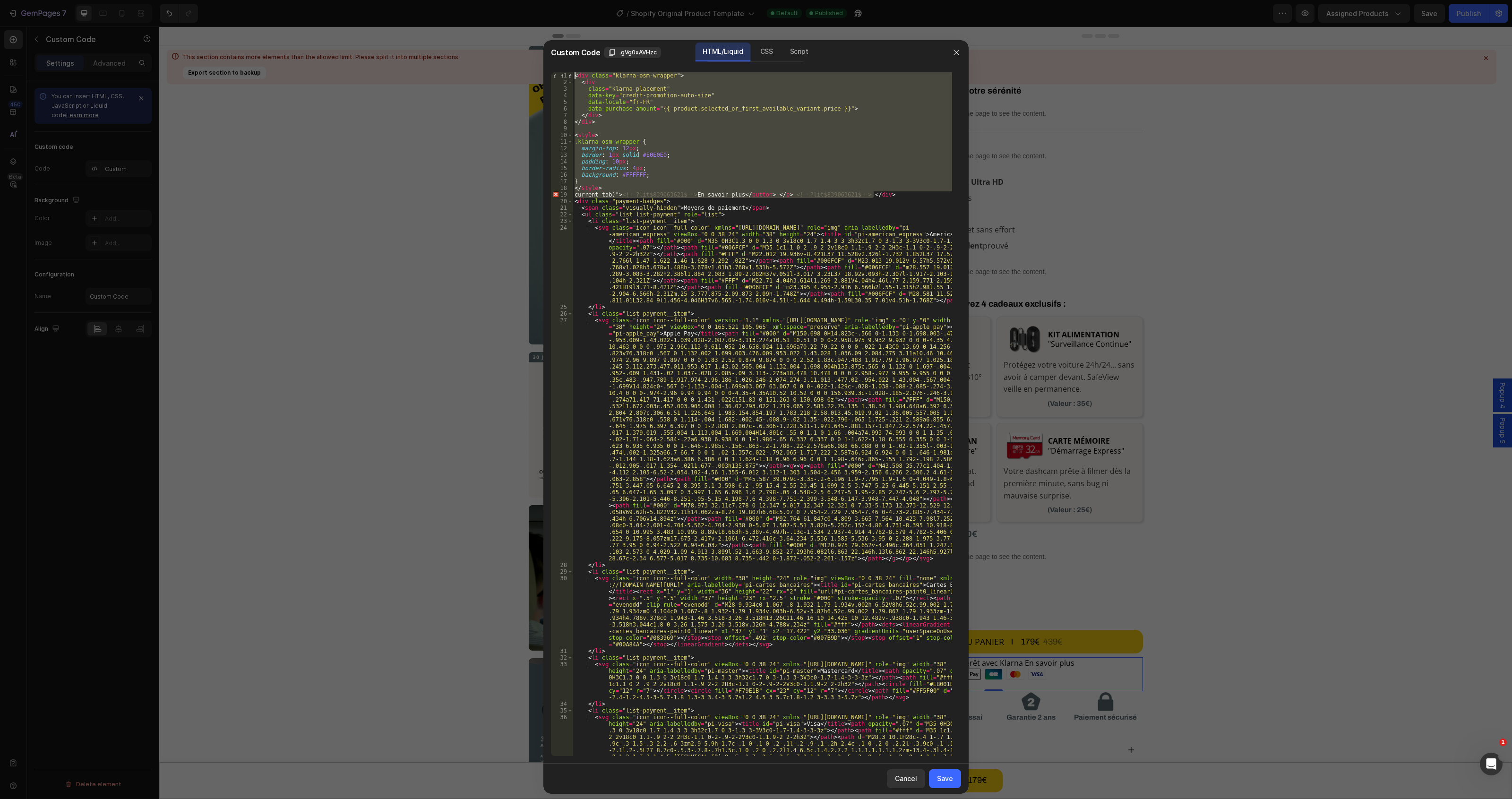
drag, startPoint x: 880, startPoint y: 192, endPoint x: 500, endPoint y: 63, distance: 401.3
click at [500, 63] on div "Custom Code .gVg0xAVHzc HTML/Liquid CSS Script current tab)"> <!--?lit$83906362…" at bounding box center [756, 399] width 1512 height 799
paste textarea "/style>"
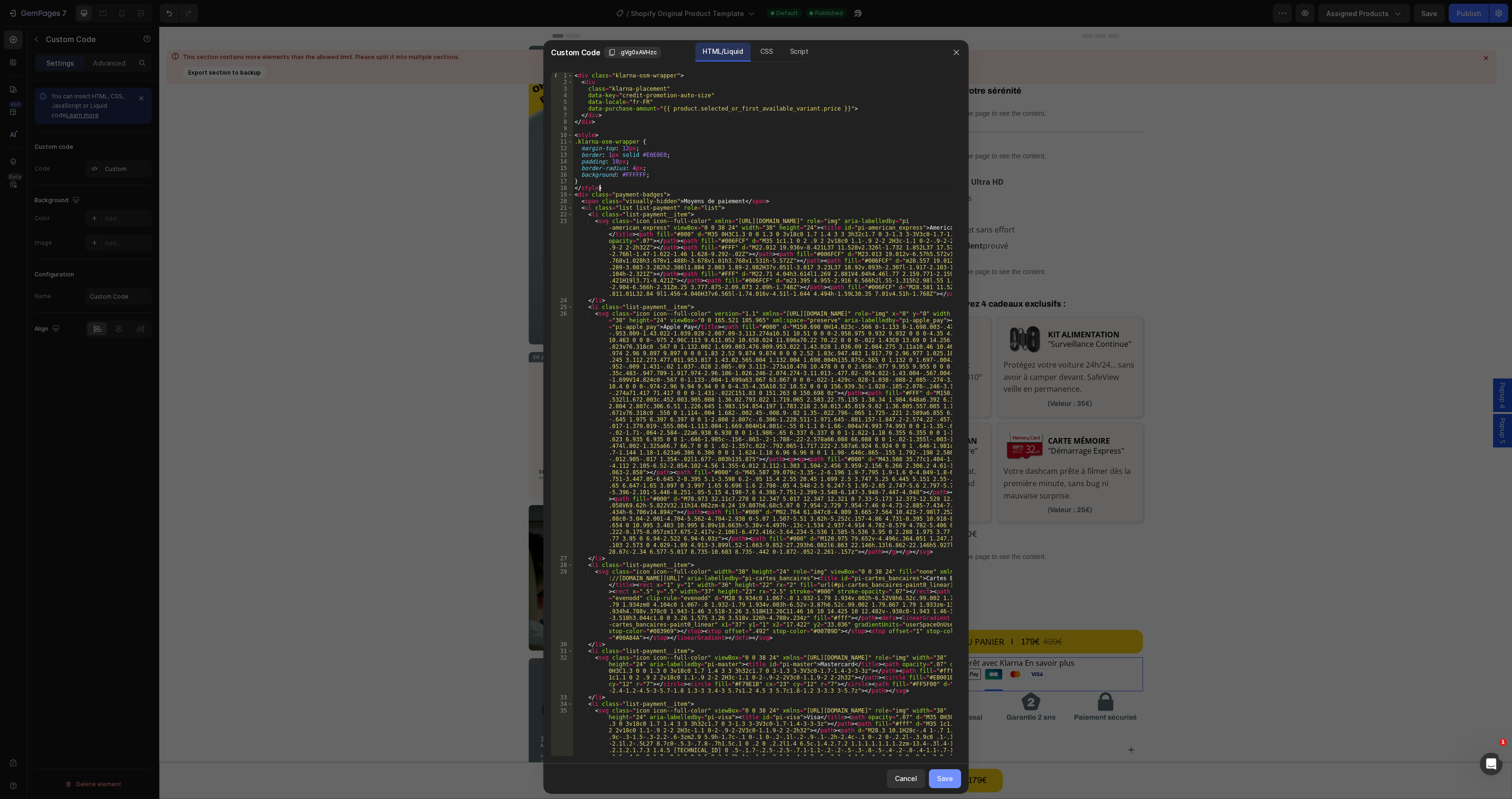
type textarea "</style>"
click at [956, 778] on button "Save" at bounding box center [944, 779] width 32 height 19
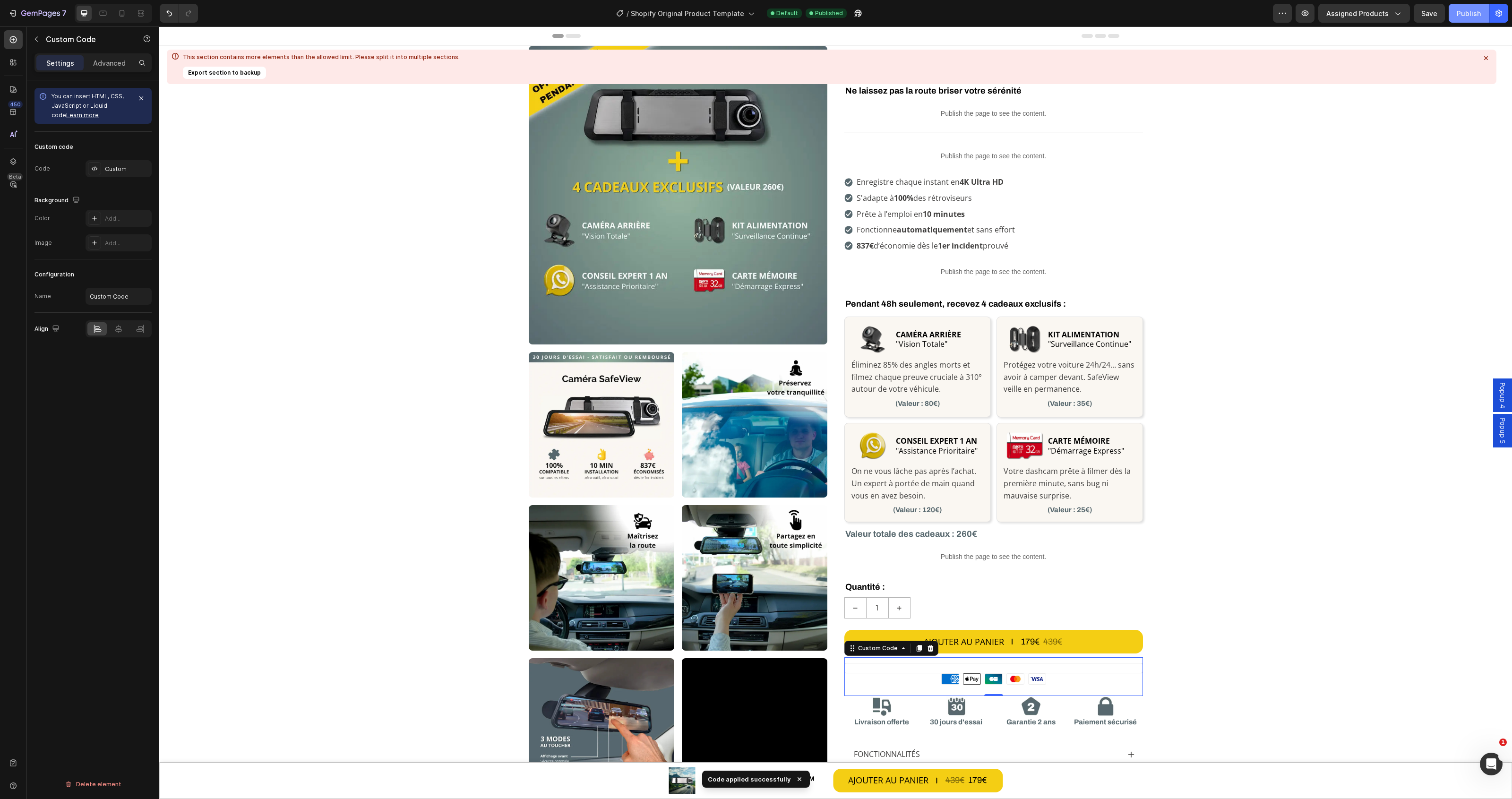
click at [1458, 13] on div "Publish" at bounding box center [1468, 13] width 24 height 10
click at [142, 98] on icon "button" at bounding box center [141, 99] width 4 height 4
click at [106, 109] on div "Custom" at bounding box center [118, 117] width 66 height 17
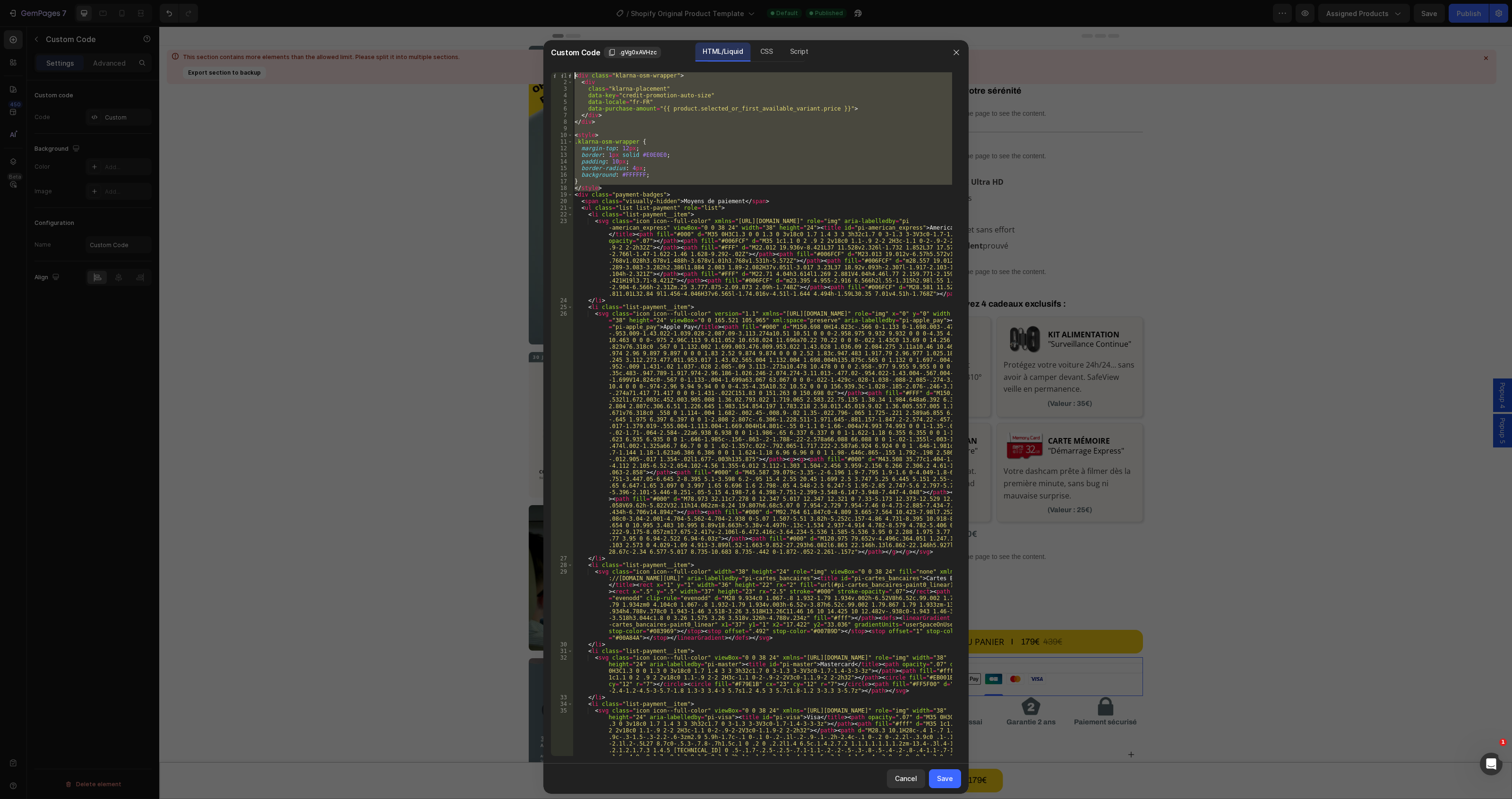
drag, startPoint x: 613, startPoint y: 185, endPoint x: 539, endPoint y: 48, distance: 155.7
click at [539, 48] on div "Custom Code .gVg0xAVHzc HTML/Liquid CSS Script </style> 1 2 3 4 5 6 7 8 9 10 11…" at bounding box center [756, 399] width 1512 height 799
type textarea "<div class="klarna-osm-wrapper"> <div"
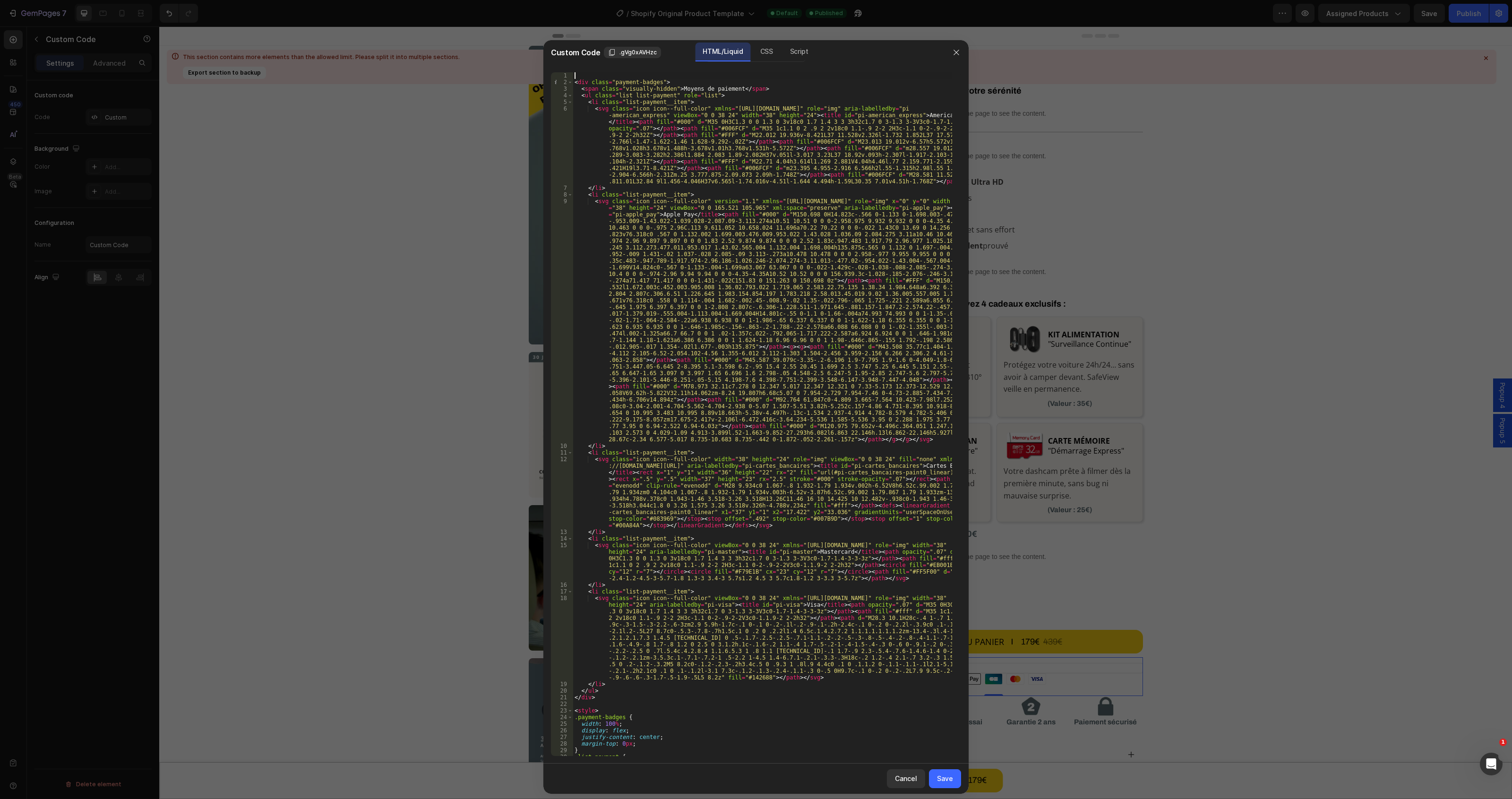
type textarea "<div class="payment-badges">"
click at [945, 780] on div "Save" at bounding box center [944, 778] width 16 height 10
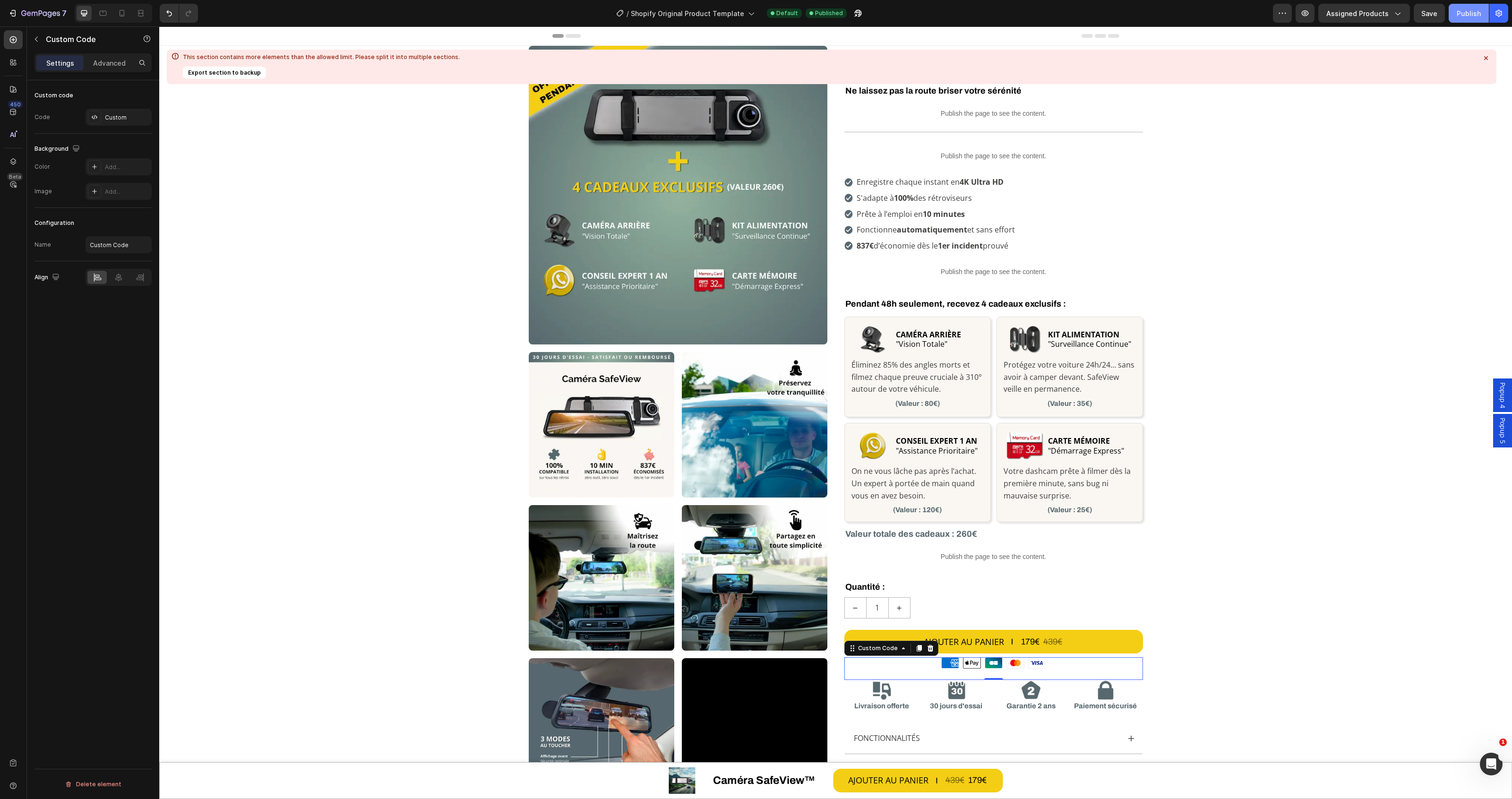
click at [1463, 11] on div "Publish" at bounding box center [1468, 13] width 24 height 10
click at [1449, 4] on button "Publish" at bounding box center [1468, 13] width 40 height 19
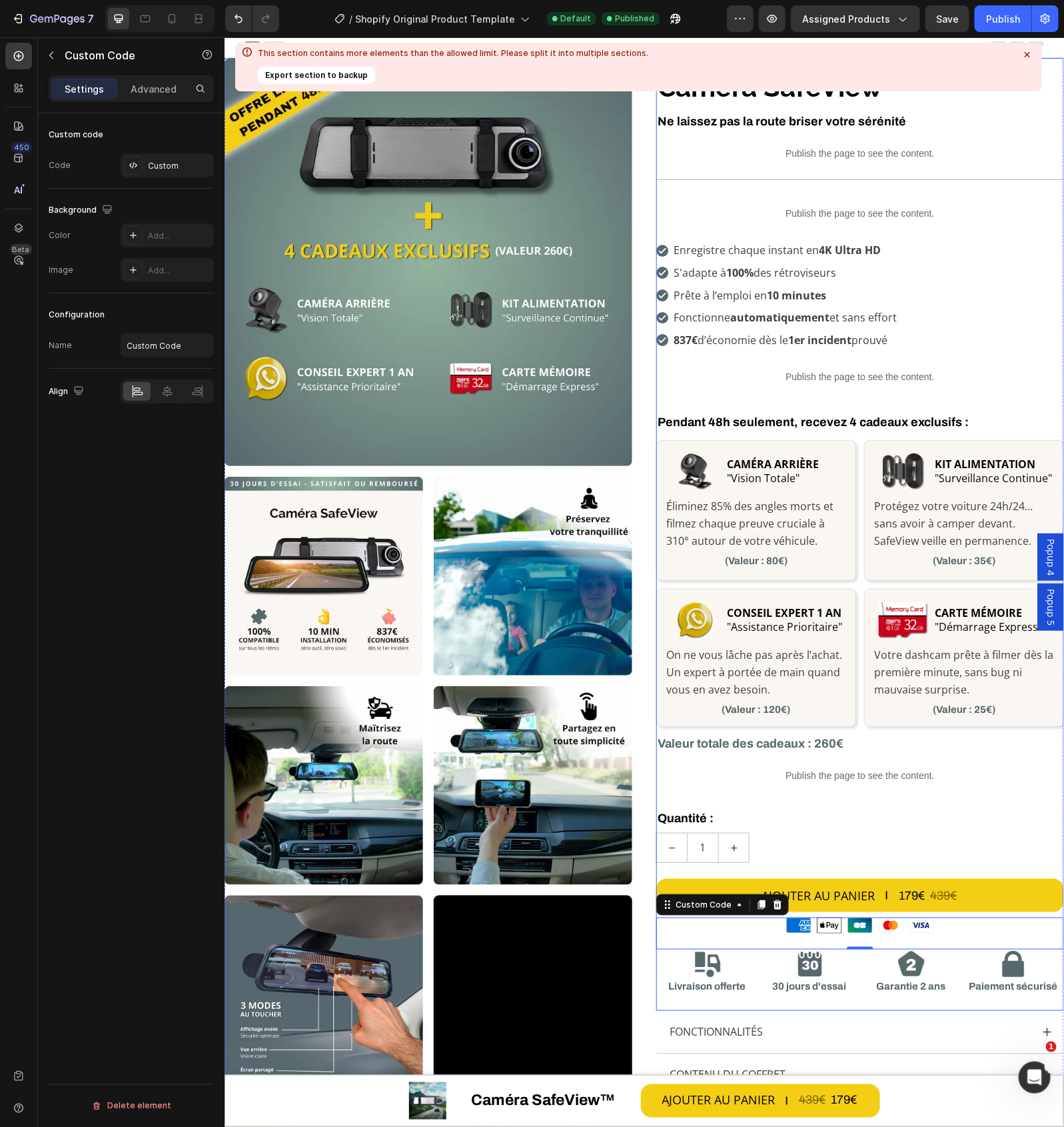
scroll to position [0, 0]
